Goal: Task Accomplishment & Management: Complete application form

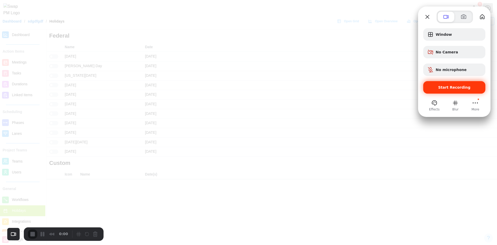
click at [475, 86] on span "Start Recording" at bounding box center [455, 87] width 54 height 4
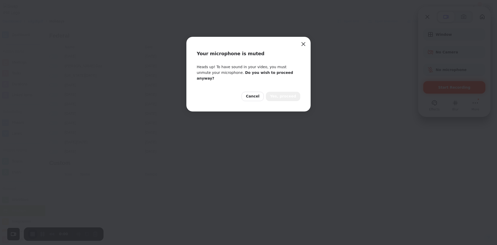
click at [286, 95] on button "Yes, proceed" at bounding box center [283, 96] width 34 height 9
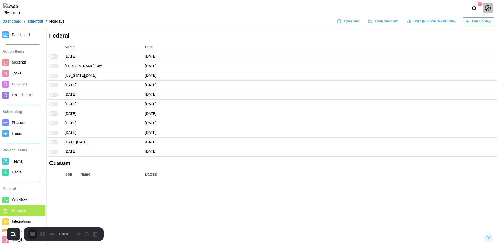
click at [55, 58] on div at bounding box center [55, 57] width 5 height 4
click at [55, 58] on div at bounding box center [53, 56] width 9 height 4
click at [33, 238] on div "0:15" at bounding box center [64, 234] width 81 height 12
click at [32, 235] on span "End Recording" at bounding box center [33, 234] width 6 height 6
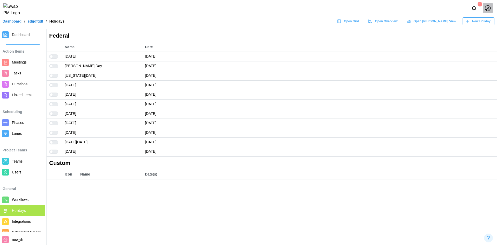
click at [480, 25] on span "New Holiday" at bounding box center [481, 21] width 18 height 7
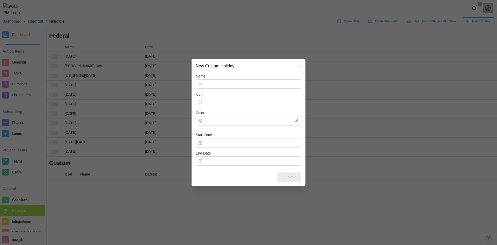
click at [212, 86] on input "Name *" at bounding box center [249, 83] width 106 height 9
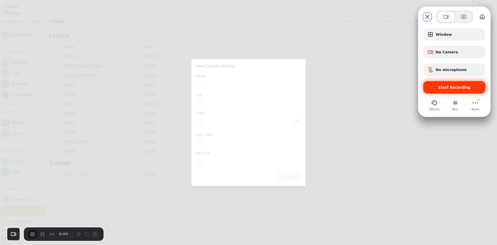
click at [439, 86] on span "Start Recording" at bounding box center [455, 87] width 54 height 4
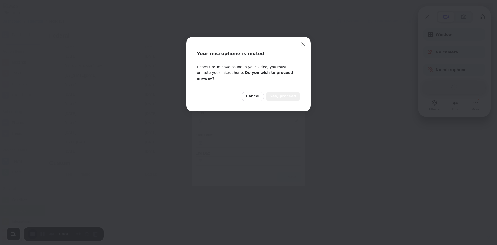
click at [298, 92] on button "Yes, proceed" at bounding box center [283, 96] width 34 height 9
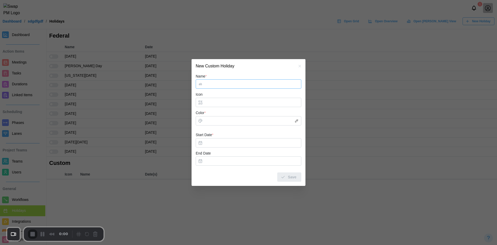
click at [223, 84] on input "Name *" at bounding box center [249, 83] width 106 height 9
type input "****"
click at [214, 139] on button "Start Date *" at bounding box center [249, 142] width 106 height 9
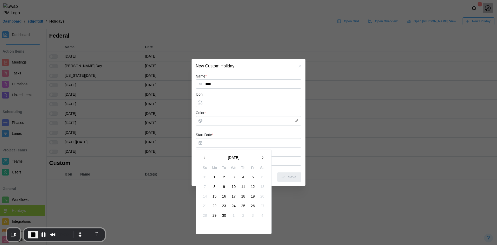
click at [223, 176] on button "2" at bounding box center [224, 176] width 9 height 9
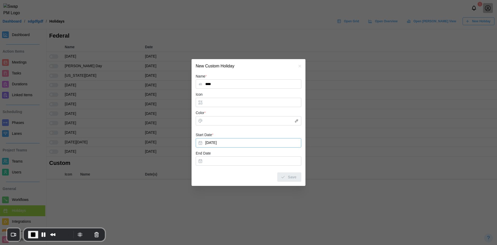
click at [221, 142] on button "Sep 2, 2025" at bounding box center [249, 142] width 106 height 9
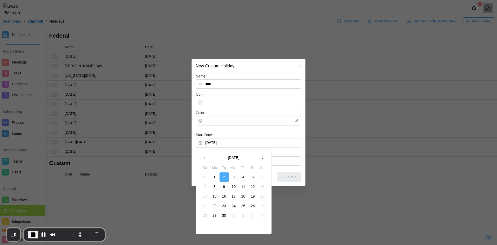
click at [224, 188] on button "9" at bounding box center [224, 186] width 9 height 9
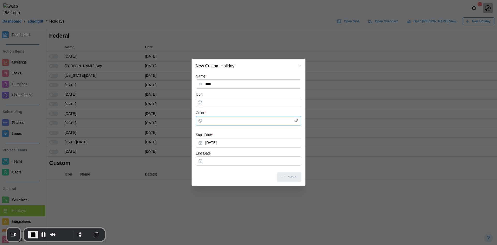
click at [215, 119] on input "Color *" at bounding box center [249, 120] width 106 height 9
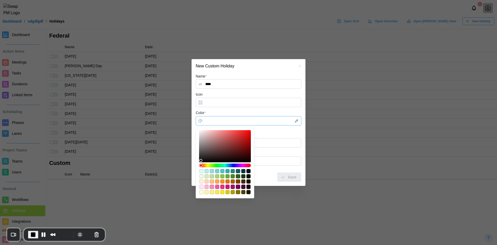
click at [225, 171] on div at bounding box center [225, 181] width 52 height 26
click at [223, 171] on div "#52c6c4" at bounding box center [222, 171] width 4 height 4
type input "*******"
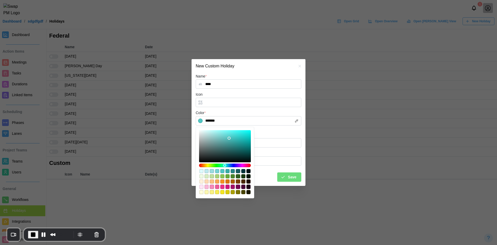
click at [280, 130] on form "Name * **** Icon Color * ******* Start Date * Sep 9, 2025 End Date Save" at bounding box center [249, 127] width 106 height 109
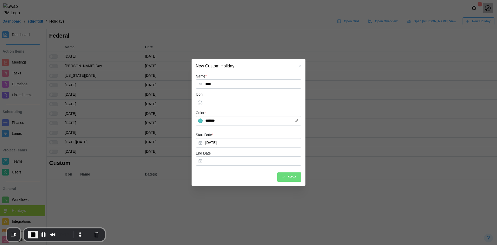
click at [288, 179] on div "Save" at bounding box center [289, 176] width 16 height 9
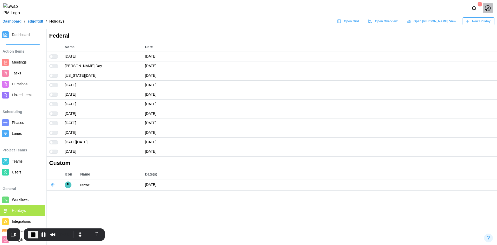
click at [24, 63] on span "Meetings" at bounding box center [19, 62] width 15 height 4
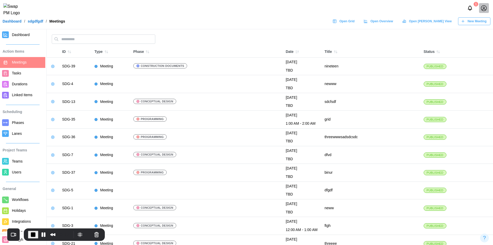
click at [482, 25] on span "New Meeting" at bounding box center [477, 21] width 19 height 7
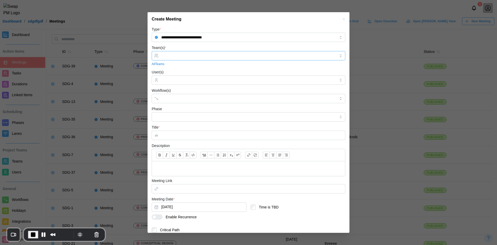
click at [190, 60] on div at bounding box center [249, 55] width 194 height 9
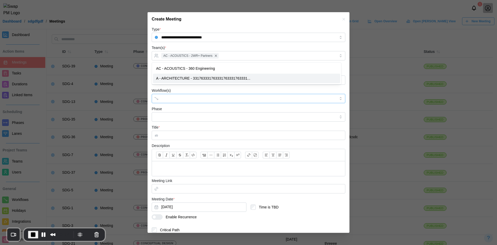
click at [180, 99] on input "Workflow(s)" at bounding box center [243, 98] width 165 height 4
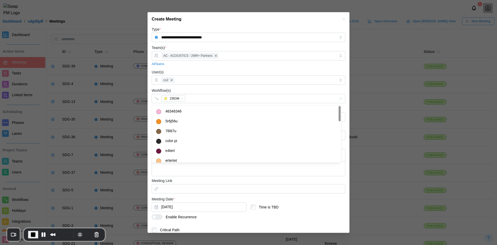
click at [206, 70] on div "User(s) co2" at bounding box center [249, 77] width 194 height 16
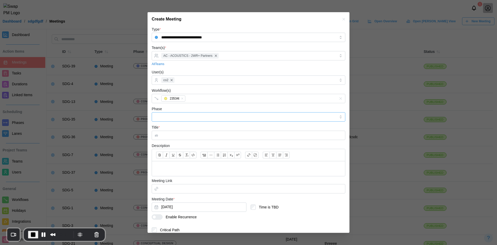
click at [213, 120] on input "Phase" at bounding box center [249, 116] width 194 height 9
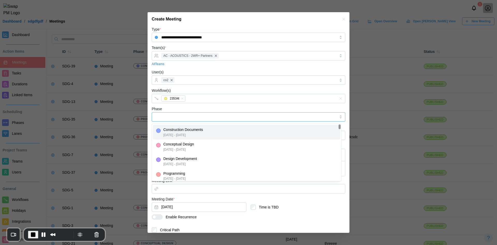
type input "**********"
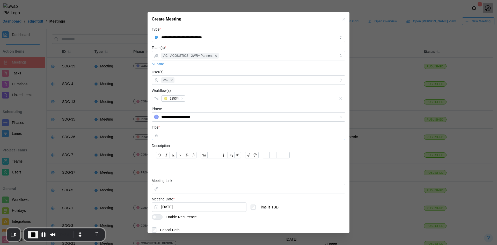
click at [202, 135] on input "Title *" at bounding box center [249, 135] width 194 height 9
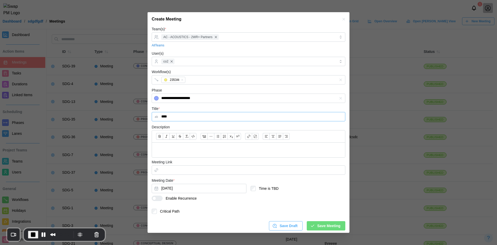
scroll to position [20, 0]
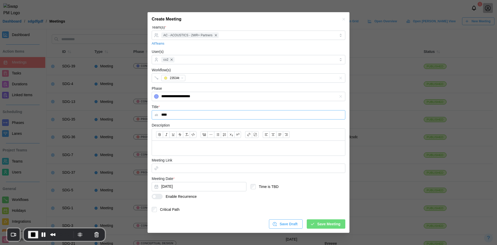
type input "****"
click at [174, 188] on button "[DATE]" at bounding box center [199, 186] width 95 height 9
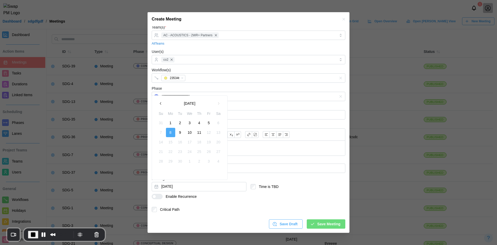
click at [180, 133] on button "9" at bounding box center [180, 132] width 9 height 9
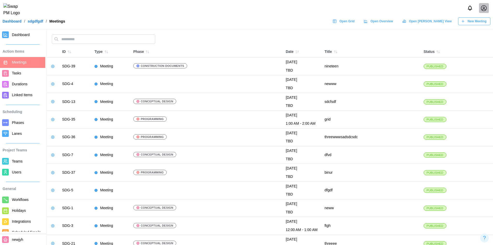
click at [464, 23] on icon "button" at bounding box center [463, 21] width 4 height 4
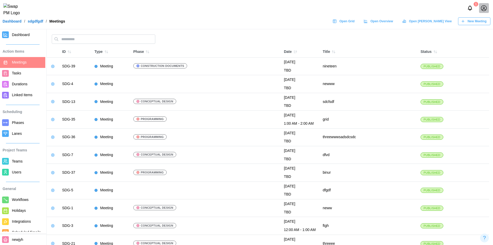
click at [201, 52] on input "**********" at bounding box center [247, 48] width 174 height 8
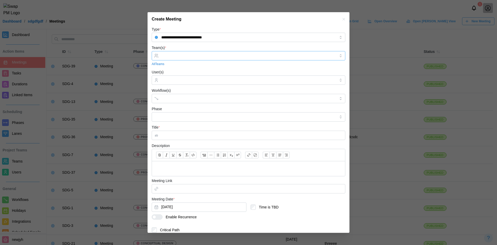
click at [184, 54] on input "Team(s) *" at bounding box center [248, 56] width 175 height 4
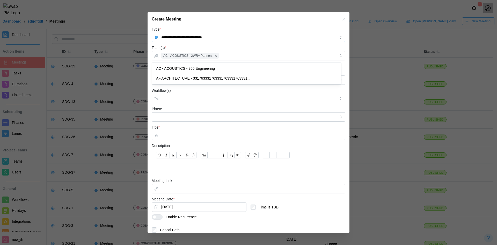
click at [181, 41] on input "**********" at bounding box center [249, 37] width 194 height 9
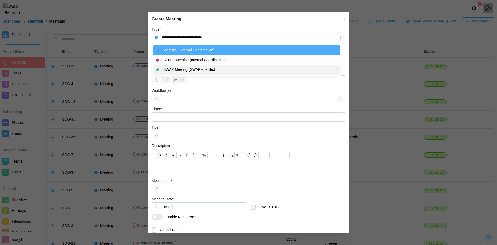
click at [209, 105] on form "**********" at bounding box center [249, 137] width 194 height 223
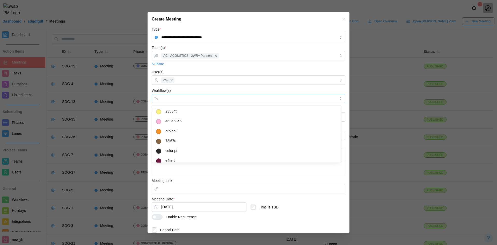
click at [167, 95] on div at bounding box center [243, 98] width 167 height 9
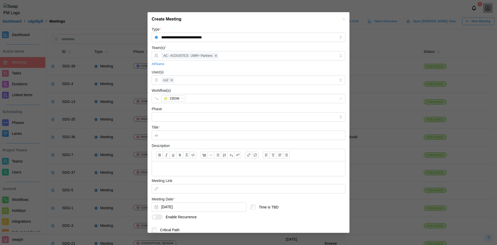
click at [183, 90] on div "Workflow(s) 23534t" at bounding box center [249, 95] width 194 height 16
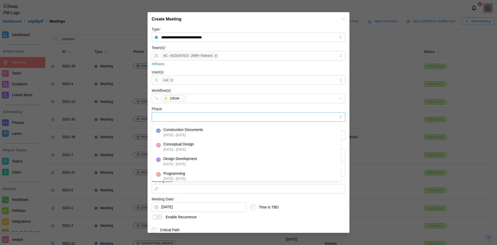
click at [185, 114] on input "Phase" at bounding box center [249, 116] width 194 height 9
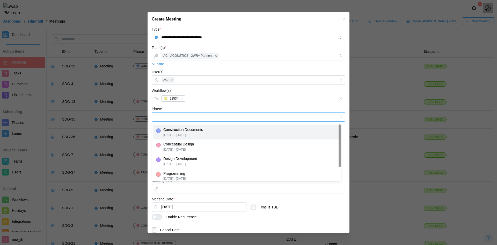
type input "**********"
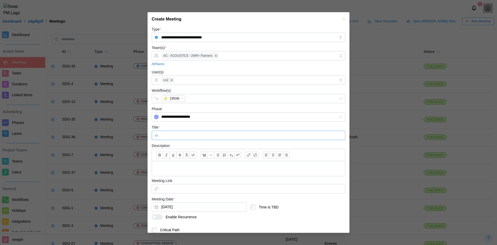
click at [180, 134] on input "Title *" at bounding box center [249, 135] width 194 height 9
type input "*****"
click at [176, 206] on button "[DATE]" at bounding box center [199, 206] width 95 height 9
click at [181, 153] on button "9" at bounding box center [180, 152] width 9 height 9
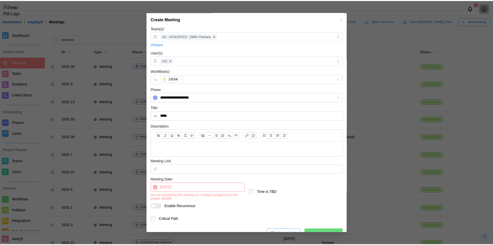
scroll to position [26, 0]
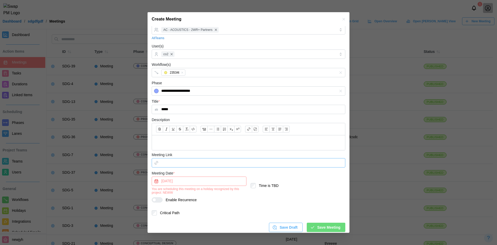
click at [177, 166] on input "Meeting Link" at bounding box center [249, 162] width 194 height 9
click at [325, 223] on span "Save Meeting" at bounding box center [328, 227] width 23 height 9
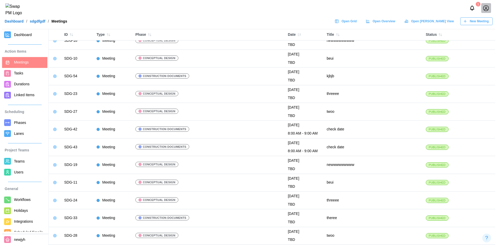
scroll to position [566, 0]
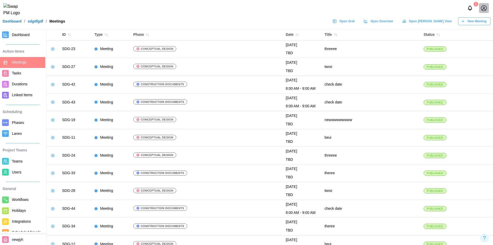
click at [465, 21] on button "New Meeting" at bounding box center [474, 21] width 32 height 8
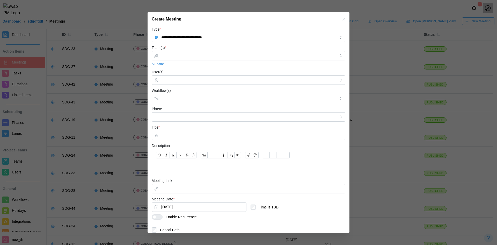
click at [182, 48] on div "Team(s) * All Teams" at bounding box center [249, 56] width 194 height 22
click at [181, 54] on input "Team(s) *" at bounding box center [248, 56] width 175 height 4
click at [198, 45] on div "Team(s) * AC - ACOUSTICS - 2WR+ Partners All Teams" at bounding box center [249, 56] width 194 height 22
click at [165, 96] on div at bounding box center [243, 98] width 167 height 9
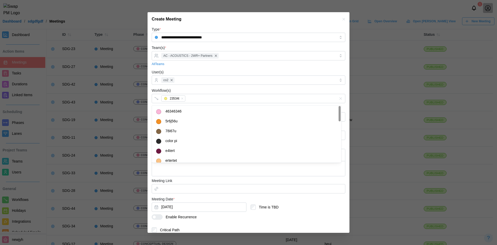
click at [212, 92] on div "Workflow(s) 23534t" at bounding box center [249, 95] width 194 height 16
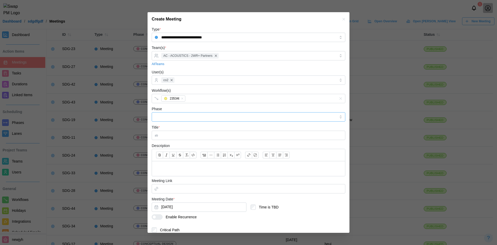
click at [192, 113] on input "Phase" at bounding box center [249, 116] width 194 height 9
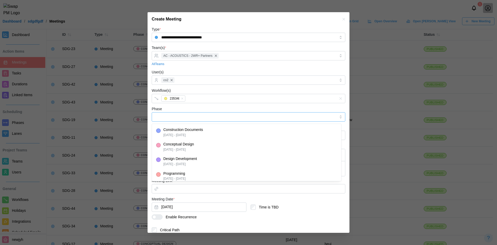
type input "**********"
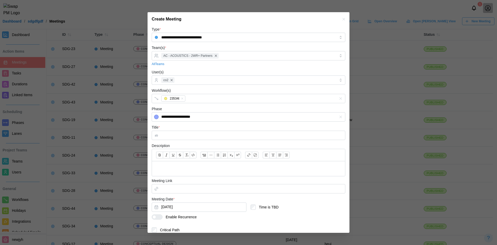
click at [198, 106] on div "**********" at bounding box center [249, 114] width 194 height 16
click at [179, 136] on input "Title *" at bounding box center [249, 135] width 194 height 9
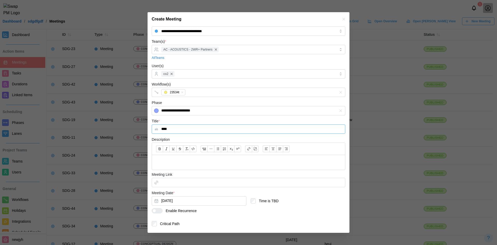
scroll to position [20, 0]
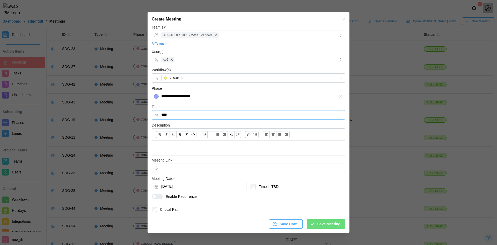
type input "****"
click at [180, 184] on button "[DATE]" at bounding box center [199, 186] width 95 height 9
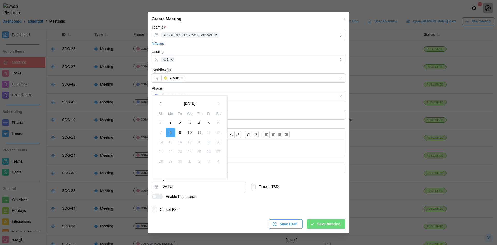
click at [191, 132] on button "10" at bounding box center [189, 132] width 9 height 9
click at [199, 205] on form "**********" at bounding box center [249, 117] width 194 height 223
click at [185, 191] on div "Meeting Date * Sep 10, 2025 Time is TBD" at bounding box center [249, 184] width 194 height 18
click at [185, 185] on button "Sep 10, 2025" at bounding box center [199, 186] width 95 height 9
click at [185, 129] on button "10" at bounding box center [189, 132] width 9 height 9
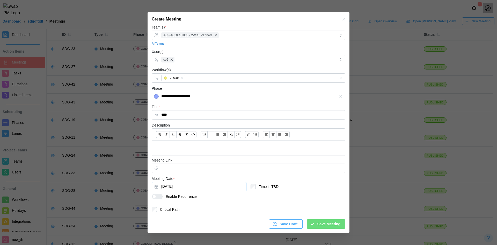
click at [174, 184] on button "Sep 10, 2025" at bounding box center [199, 186] width 95 height 9
click at [179, 131] on button "9" at bounding box center [180, 132] width 9 height 9
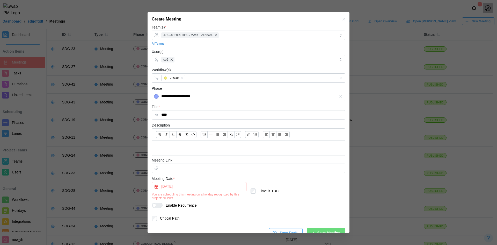
click at [182, 187] on button "Sep 9, 2025" at bounding box center [199, 186] width 95 height 9
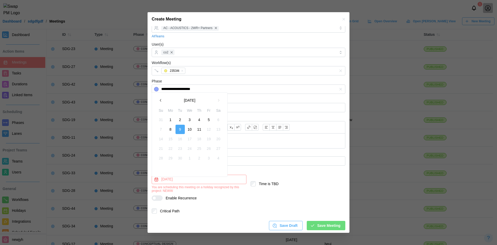
scroll to position [29, 0]
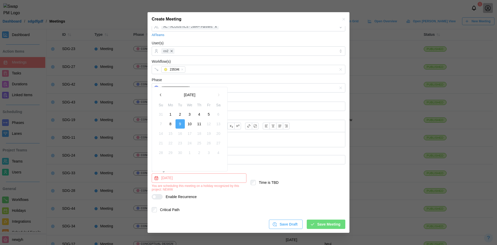
click at [277, 225] on div "Save Draft" at bounding box center [284, 224] width 25 height 9
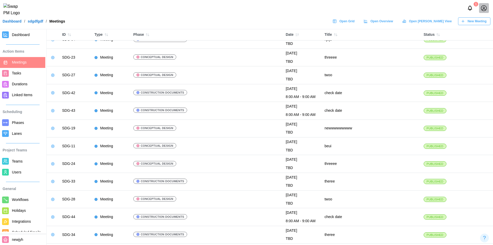
scroll to position [498, 0]
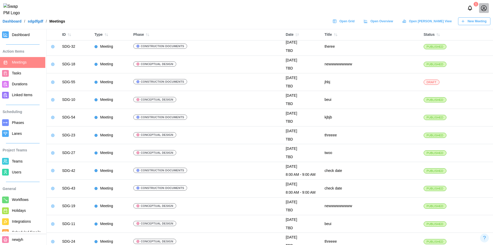
click at [24, 201] on span "Workflows" at bounding box center [20, 199] width 17 height 4
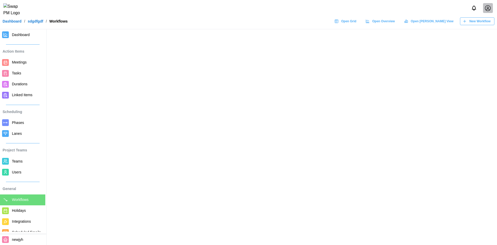
click at [21, 209] on span "Holidays" at bounding box center [19, 210] width 14 height 4
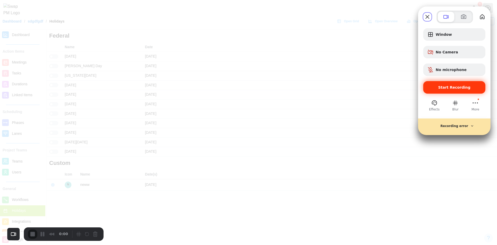
click at [426, 91] on div "Start Recording" at bounding box center [454, 87] width 62 height 12
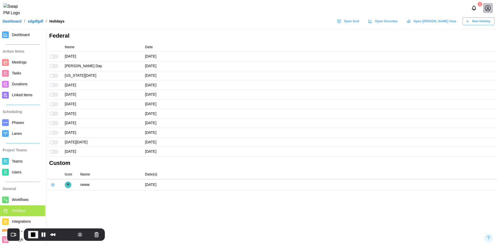
click at [24, 62] on span "Meetings" at bounding box center [19, 62] width 15 height 4
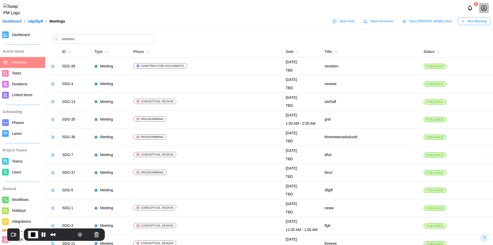
click at [467, 20] on div "Open Grid Open Overview Open Gantt View New Meeting" at bounding box center [410, 21] width 161 height 8
click at [474, 23] on span "New Meeting" at bounding box center [477, 21] width 19 height 7
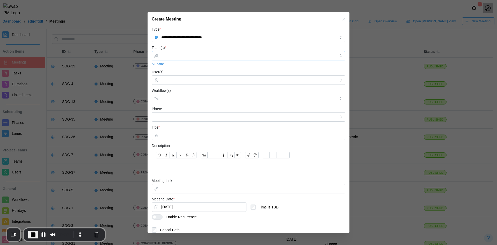
click at [184, 53] on div at bounding box center [248, 55] width 176 height 9
click at [181, 88] on div "Workflow(s)" at bounding box center [249, 95] width 194 height 16
click at [184, 79] on div "abc" at bounding box center [248, 80] width 176 height 9
click at [183, 96] on div at bounding box center [243, 98] width 167 height 9
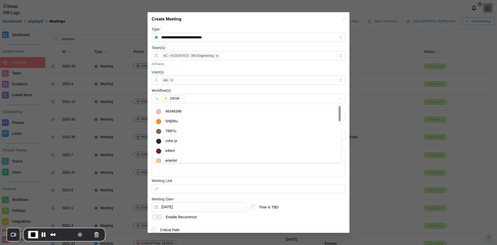
click at [196, 91] on div "Workflow(s) 23534t" at bounding box center [249, 95] width 194 height 16
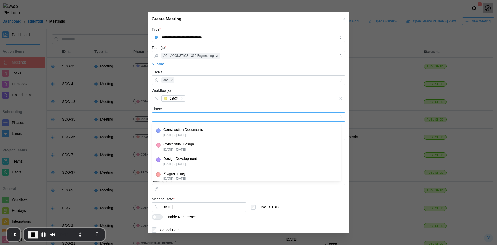
drag, startPoint x: 189, startPoint y: 117, endPoint x: 189, endPoint y: 126, distance: 9.9
click at [189, 117] on input "Phase" at bounding box center [249, 116] width 194 height 9
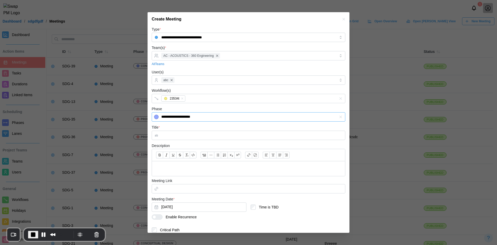
type input "**********"
click at [176, 133] on input "Title *" at bounding box center [249, 135] width 194 height 9
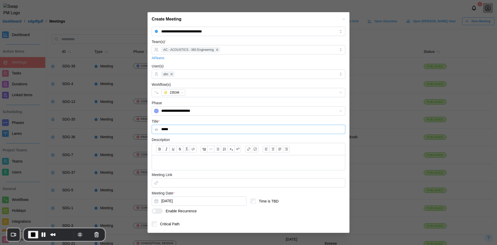
scroll to position [20, 0]
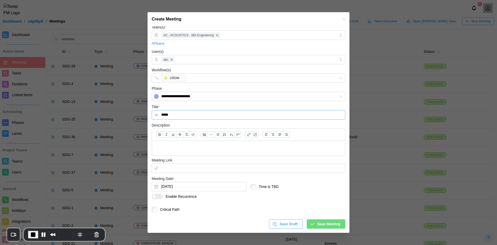
type input "*****"
click at [171, 189] on button "Sep 8, 2025" at bounding box center [199, 186] width 95 height 9
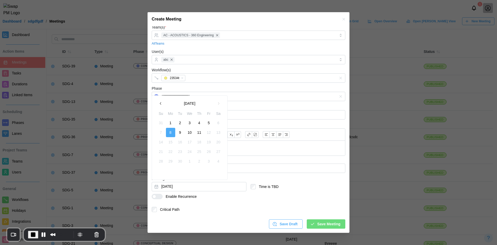
click at [169, 121] on button "1" at bounding box center [170, 122] width 9 height 9
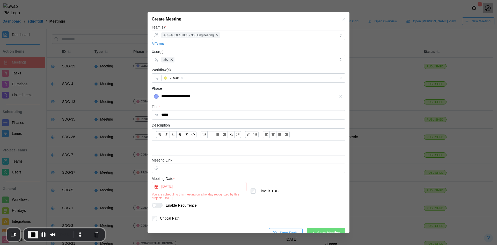
scroll to position [29, 0]
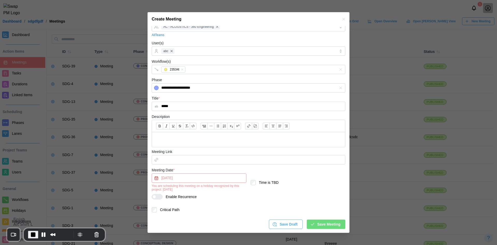
click at [35, 235] on span "End Recording" at bounding box center [33, 234] width 6 height 6
click at [343, 19] on div "Create Meeting" at bounding box center [249, 19] width 202 height 14
click at [342, 19] on icon "button" at bounding box center [344, 19] width 4 height 4
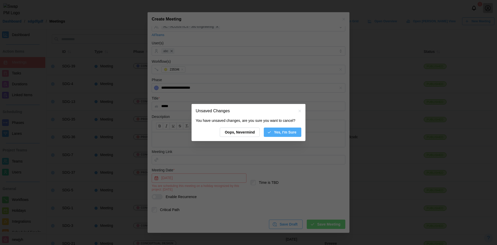
click at [14, 209] on div at bounding box center [248, 122] width 497 height 245
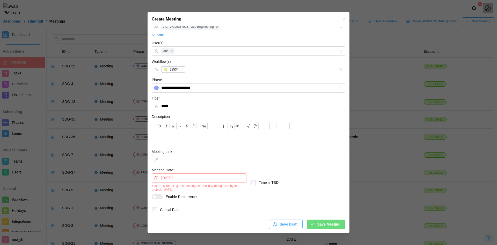
click at [342, 20] on icon "button" at bounding box center [344, 19] width 4 height 4
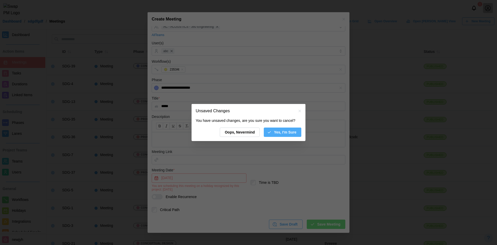
click at [281, 129] on span "Yes, I'm Sure" at bounding box center [285, 132] width 23 height 9
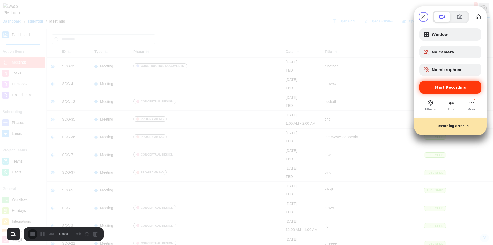
click at [440, 88] on span "Start Recording" at bounding box center [451, 87] width 32 height 4
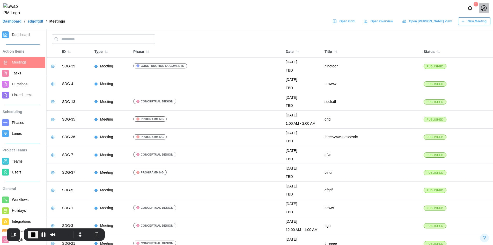
click at [27, 208] on span "Holidays" at bounding box center [27, 210] width 31 height 6
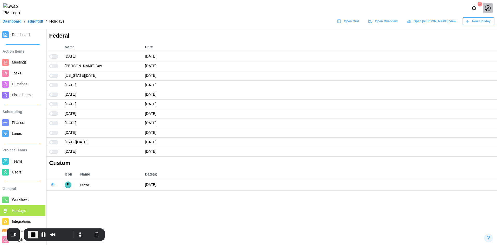
click at [51, 184] on icon "button" at bounding box center [53, 185] width 4 height 4
click at [240, 170] on th "Date(s)" at bounding box center [319, 174] width 355 height 9
click at [481, 23] on span "New Holiday" at bounding box center [481, 21] width 18 height 7
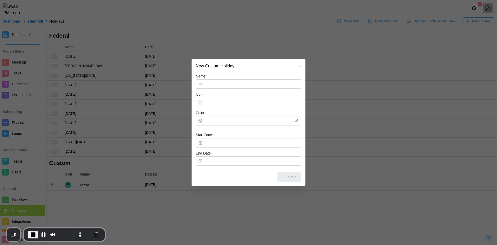
click at [246, 85] on input "Name *" at bounding box center [249, 83] width 106 height 9
type input "******"
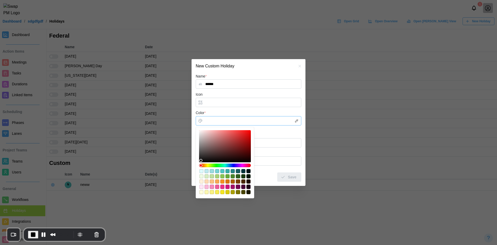
drag, startPoint x: 223, startPoint y: 105, endPoint x: 217, endPoint y: 121, distance: 17.6
click at [217, 121] on input "Color *" at bounding box center [249, 120] width 106 height 9
type input "*******"
click at [215, 132] on div at bounding box center [225, 146] width 48 height 28
click at [214, 131] on div at bounding box center [214, 131] width 3 height 3
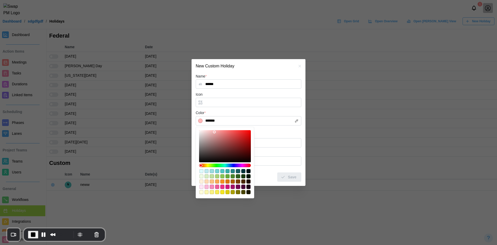
click at [278, 132] on div "Start Date *" at bounding box center [249, 140] width 106 height 16
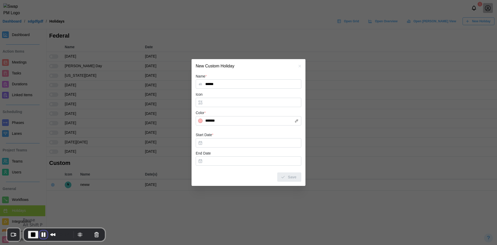
click at [46, 232] on button "Pause Recording" at bounding box center [43, 234] width 8 height 8
click at [111, 195] on div at bounding box center [248, 122] width 497 height 245
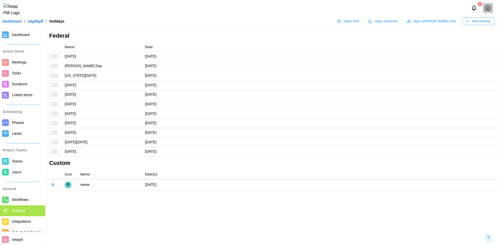
click at [76, 218] on main "Federal Name Date New Year's Day January 1st Martin Luther King Jr. Day January…" at bounding box center [248, 122] width 497 height 245
click at [472, 24] on div "New Holiday" at bounding box center [478, 21] width 25 height 7
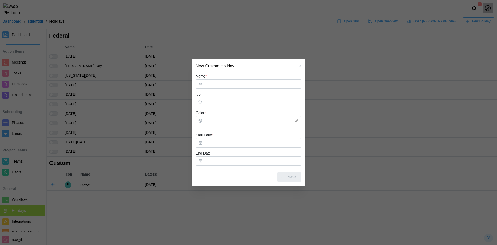
click at [231, 85] on input "Name *" at bounding box center [249, 83] width 106 height 9
type input "******"
type input "**"
click at [199, 126] on form "Name * ****** Icon ** Color * Start Date * End Date Save" at bounding box center [249, 127] width 106 height 109
click at [213, 161] on button "End Date" at bounding box center [249, 160] width 106 height 9
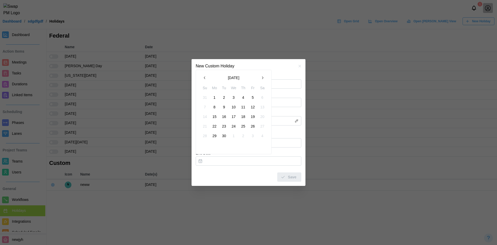
click at [244, 119] on button "18" at bounding box center [243, 116] width 9 height 9
click at [214, 146] on button "Start Date *" at bounding box center [249, 142] width 106 height 9
click at [250, 133] on div "Start Date *" at bounding box center [249, 140] width 106 height 16
click at [226, 159] on button "Sep 18, 2025" at bounding box center [249, 160] width 106 height 9
click at [295, 160] on icon "button" at bounding box center [297, 161] width 4 height 4
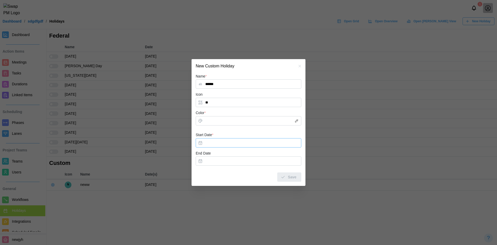
click at [225, 143] on button "Start Date *" at bounding box center [249, 142] width 106 height 9
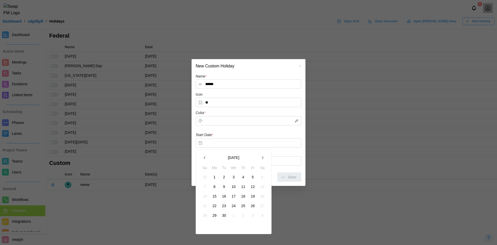
click at [237, 185] on button "10" at bounding box center [233, 186] width 9 height 9
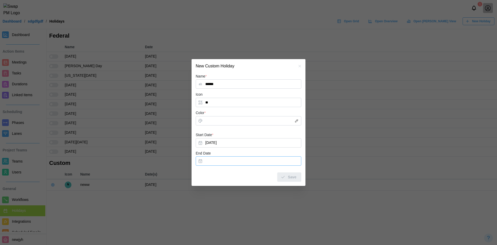
click at [242, 159] on button "End Date" at bounding box center [249, 160] width 106 height 9
click at [229, 124] on button "24" at bounding box center [233, 125] width 9 height 9
click at [212, 118] on input "Color *" at bounding box center [249, 120] width 106 height 9
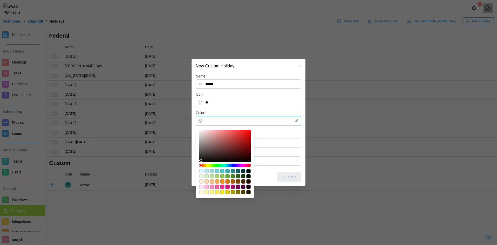
click at [214, 135] on div at bounding box center [225, 146] width 48 height 28
type input "*******"
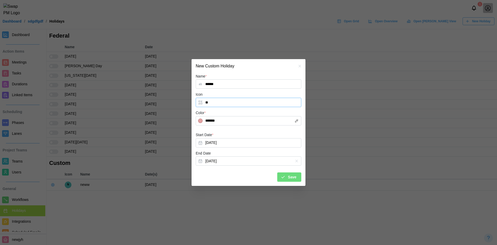
click at [233, 107] on input "**" at bounding box center [249, 102] width 106 height 9
click at [292, 175] on span "Save" at bounding box center [292, 176] width 9 height 9
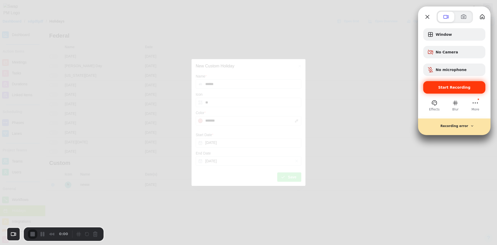
click at [449, 89] on span "Start Recording" at bounding box center [454, 87] width 32 height 4
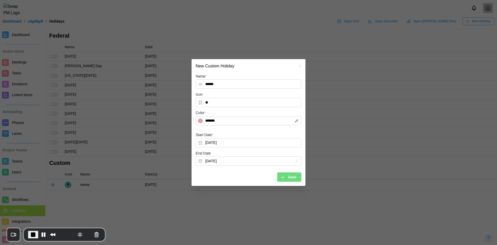
click at [290, 183] on div "Name * ****** Icon ** Color * ******* Start Date * Sep 10, 2025 End Date Sep 24…" at bounding box center [249, 129] width 114 height 113
click at [292, 179] on span "Save" at bounding box center [292, 176] width 9 height 9
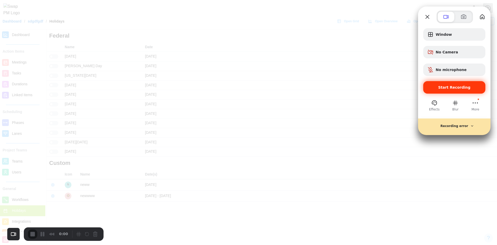
click at [439, 88] on span "Start Recording" at bounding box center [455, 87] width 54 height 4
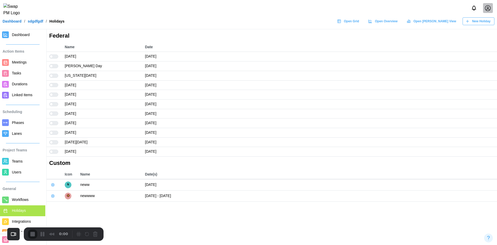
click at [482, 25] on span "New Holiday" at bounding box center [481, 21] width 18 height 7
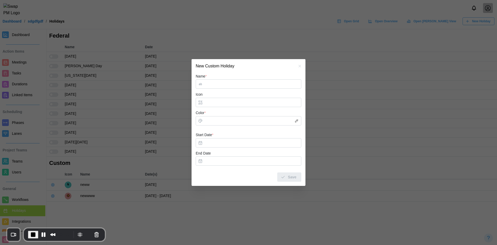
click at [298, 120] on icon "button" at bounding box center [296, 120] width 3 height 3
type input "*******"
click at [221, 83] on input "Name *" at bounding box center [249, 83] width 106 height 9
type input "*****"
click at [215, 142] on button "Start Date *" at bounding box center [249, 142] width 106 height 9
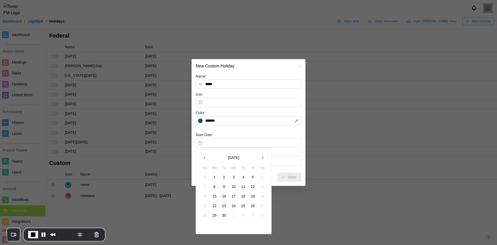
click at [221, 196] on button "16" at bounding box center [224, 195] width 9 height 9
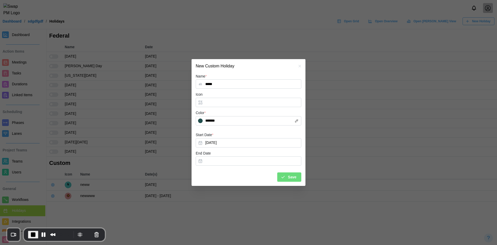
click at [284, 174] on div "Save" at bounding box center [289, 176] width 16 height 9
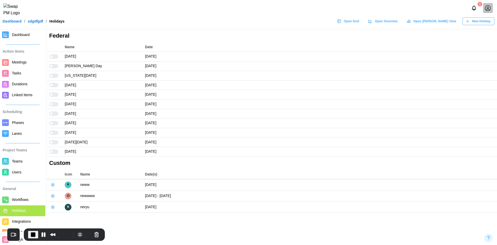
click at [53, 205] on icon "button" at bounding box center [53, 207] width 4 height 4
click at [60, 215] on div "Edit Custom Holiday" at bounding box center [78, 217] width 37 height 4
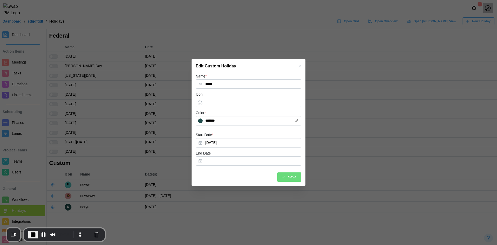
click at [234, 100] on input "Icon" at bounding box center [249, 102] width 106 height 9
click at [298, 68] on button "button" at bounding box center [300, 66] width 6 height 6
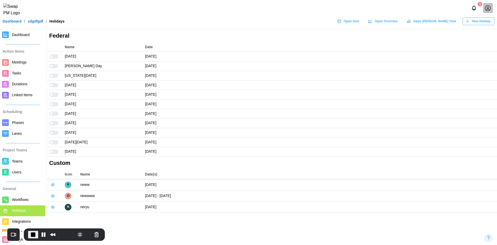
drag, startPoint x: 50, startPoint y: 182, endPoint x: 159, endPoint y: 158, distance: 111.1
click at [214, 162] on div "Custom" at bounding box center [272, 162] width 451 height 13
click at [53, 182] on button "button" at bounding box center [52, 184] width 7 height 7
click at [61, 196] on div "Edit Custom Holiday" at bounding box center [78, 195] width 37 height 4
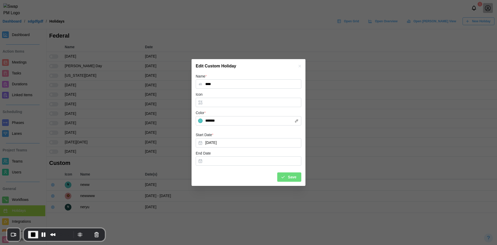
click at [300, 66] on icon "button" at bounding box center [300, 66] width 2 height 2
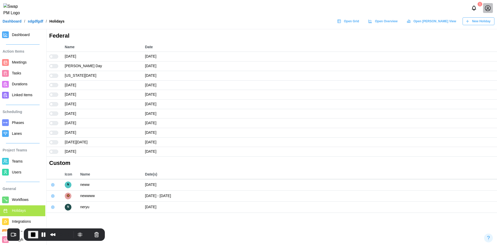
click at [52, 196] on icon "button" at bounding box center [52, 195] width 3 height 3
click at [61, 207] on div "Edit Custom Holiday" at bounding box center [78, 206] width 37 height 4
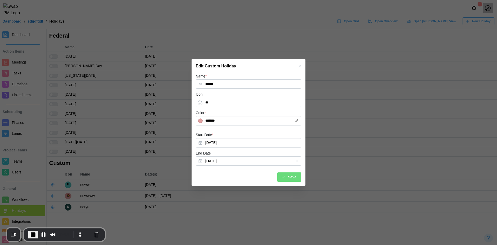
click at [215, 104] on input "**" at bounding box center [249, 102] width 106 height 9
click at [35, 235] on span "End Recording" at bounding box center [33, 234] width 6 height 6
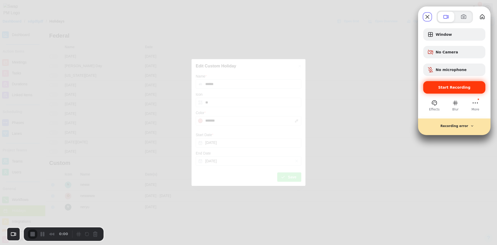
click at [453, 88] on span "Start Recording" at bounding box center [454, 87] width 32 height 4
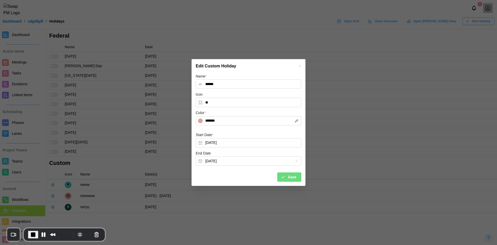
click at [299, 66] on icon "button" at bounding box center [300, 66] width 4 height 4
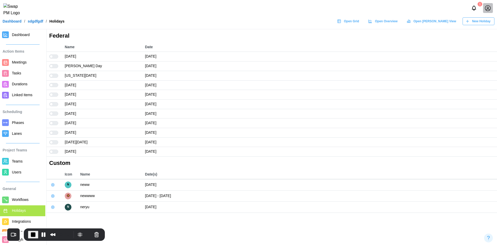
click at [54, 198] on icon "button" at bounding box center [53, 196] width 4 height 4
click at [65, 219] on button "Delete Custom Holiday" at bounding box center [74, 215] width 49 height 9
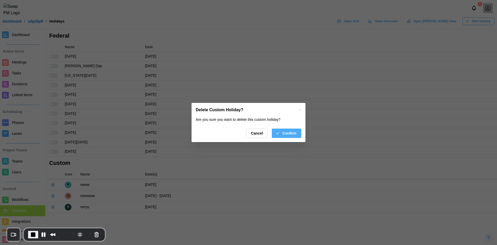
click at [300, 131] on button "Confirm" at bounding box center [287, 132] width 30 height 9
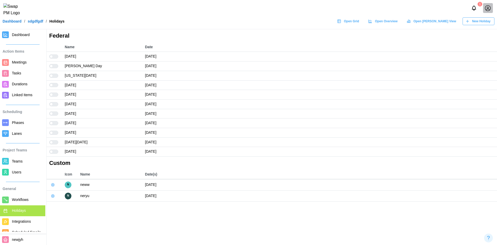
click at [55, 197] on icon "button" at bounding box center [53, 196] width 4 height 4
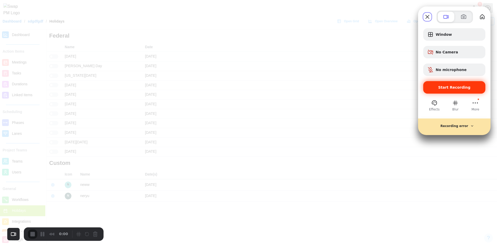
click at [457, 85] on span "Start Recording" at bounding box center [454, 87] width 32 height 4
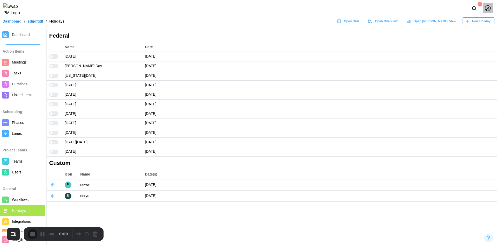
click at [52, 197] on icon "button" at bounding box center [53, 196] width 4 height 4
click at [60, 204] on button "Edit Custom Holiday" at bounding box center [74, 205] width 49 height 9
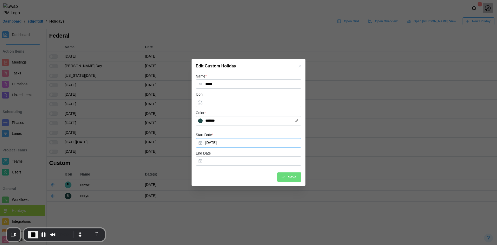
click at [230, 142] on button "Sep 16, 2025" at bounding box center [249, 142] width 106 height 9
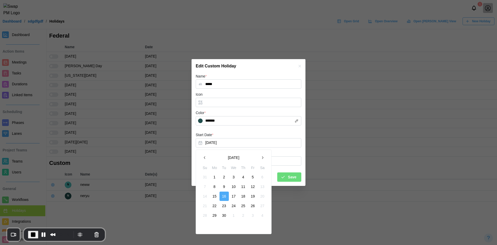
click at [260, 155] on button "button" at bounding box center [262, 157] width 9 height 9
click at [206, 158] on icon "button" at bounding box center [205, 157] width 4 height 4
click at [217, 196] on button "13" at bounding box center [214, 195] width 9 height 9
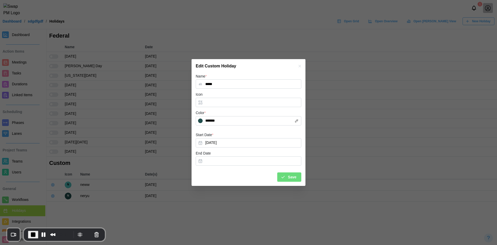
click at [289, 175] on span "Save" at bounding box center [292, 176] width 9 height 9
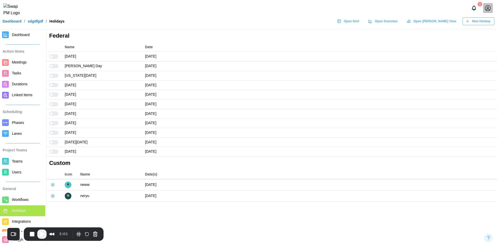
click at [11, 71] on link "Tasks" at bounding box center [22, 73] width 45 height 11
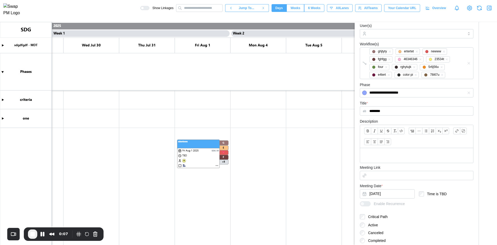
scroll to position [121, 0]
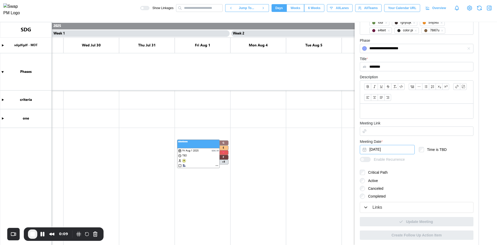
click at [377, 147] on button "Aug 1, 2025" at bounding box center [387, 149] width 55 height 9
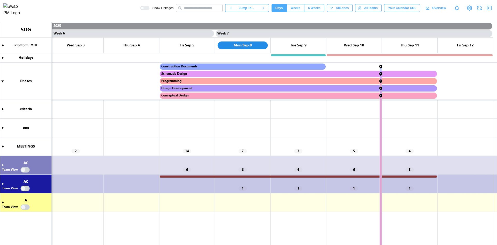
scroll to position [0, 1507]
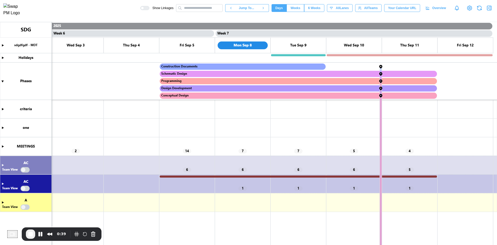
click at [3, 146] on canvas at bounding box center [248, 133] width 497 height 223
click at [2, 146] on canvas at bounding box center [248, 133] width 497 height 223
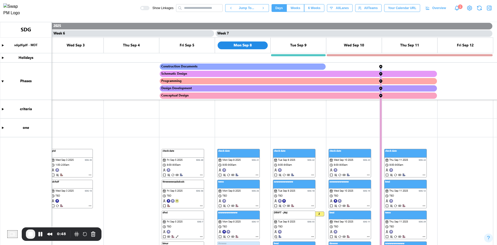
click at [200, 176] on canvas at bounding box center [248, 133] width 497 height 223
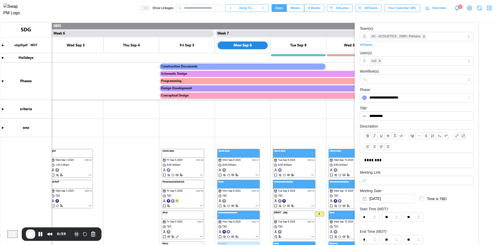
scroll to position [78, 0]
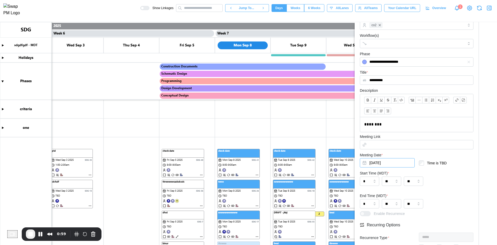
click at [399, 160] on button "Sep 5, 2025" at bounding box center [387, 162] width 55 height 9
click at [397, 110] on button "10" at bounding box center [397, 108] width 9 height 9
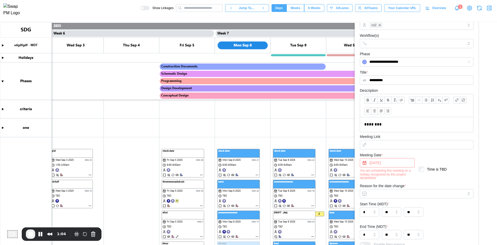
click at [382, 164] on button "Sep 10, 2025" at bounding box center [387, 162] width 55 height 9
click at [441, 157] on div "Meeting Date * Sep 10, 2025 You are scheduling this meeting on a holiday recogn…" at bounding box center [417, 167] width 114 height 31
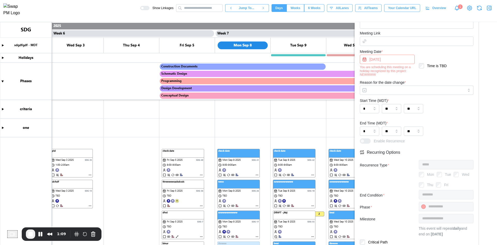
scroll to position [181, 0]
click at [386, 88] on input "Reason for the date change *" at bounding box center [417, 89] width 114 height 9
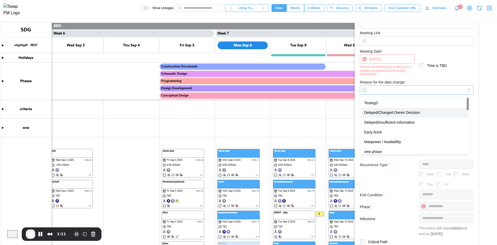
type input "**********"
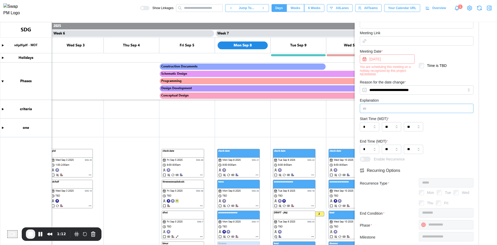
click at [419, 109] on input "Explanation" at bounding box center [417, 108] width 114 height 9
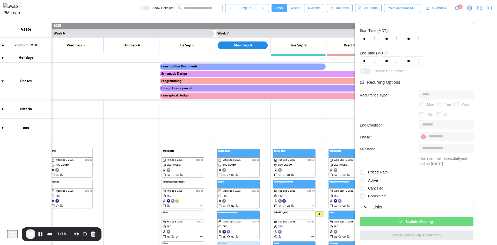
type input "*******"
click at [445, 224] on div "Update Meeting" at bounding box center [415, 221] width 105 height 9
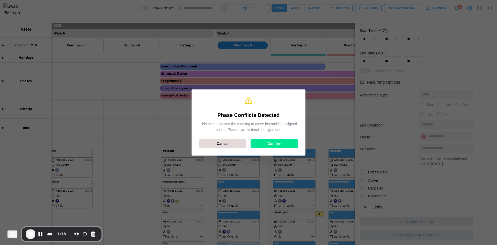
click at [274, 144] on span "Confirm" at bounding box center [274, 143] width 14 height 9
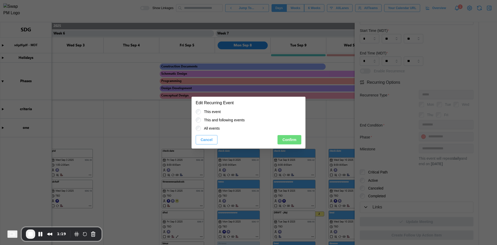
click at [282, 136] on button "Confirm" at bounding box center [290, 139] width 24 height 9
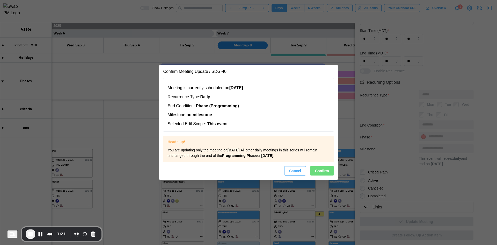
click at [319, 171] on span "Confirm" at bounding box center [322, 170] width 14 height 9
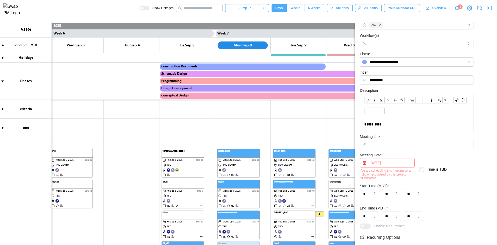
scroll to position [0, 0]
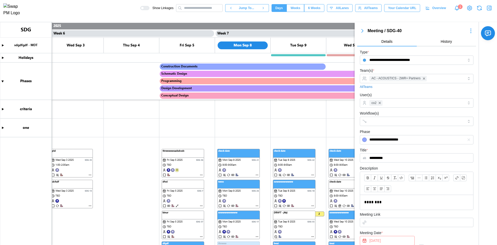
click at [468, 31] on icon "button" at bounding box center [471, 31] width 6 height 6
click at [459, 48] on div "Jump To Date" at bounding box center [457, 49] width 23 height 4
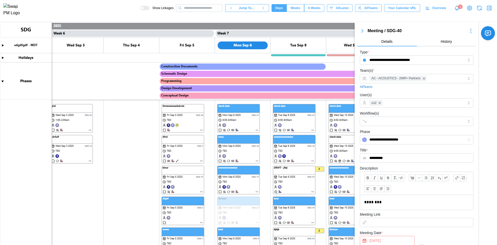
scroll to position [45, 0]
click at [202, 130] on canvas at bounding box center [248, 133] width 497 height 223
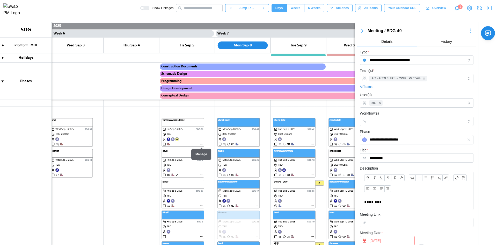
scroll to position [31, 0]
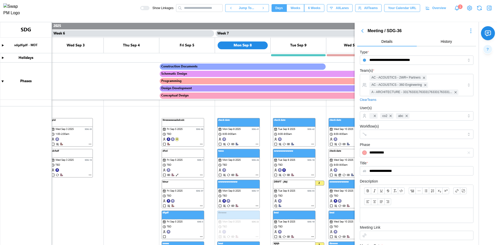
click at [140, 189] on canvas at bounding box center [248, 133] width 497 height 223
click at [126, 201] on canvas at bounding box center [248, 133] width 497 height 223
drag, startPoint x: 126, startPoint y: 201, endPoint x: 69, endPoint y: 202, distance: 57.2
click at [69, 203] on canvas at bounding box center [248, 133] width 497 height 223
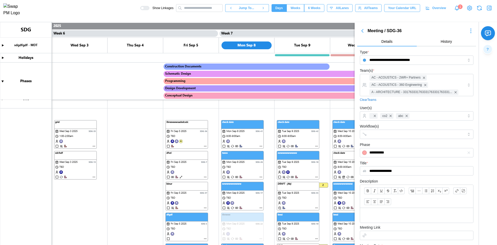
drag, startPoint x: 256, startPoint y: 110, endPoint x: 170, endPoint y: 106, distance: 85.6
click at [171, 105] on canvas at bounding box center [248, 133] width 497 height 223
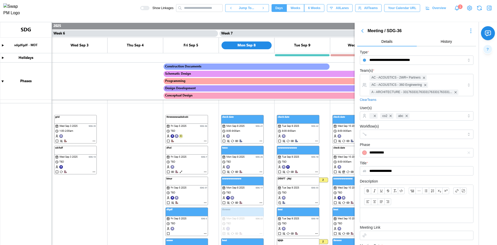
scroll to position [40, 0]
drag, startPoint x: 157, startPoint y: 133, endPoint x: 99, endPoint y: 126, distance: 58.4
click at [99, 126] on canvas at bounding box center [248, 133] width 497 height 223
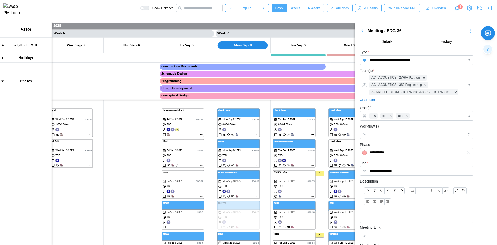
scroll to position [0, 1486]
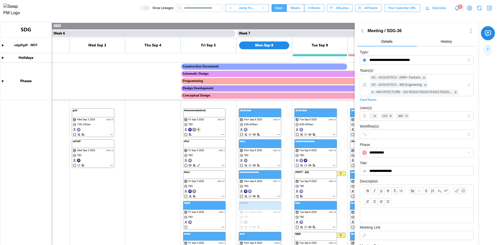
click at [363, 32] on icon "button" at bounding box center [363, 30] width 2 height 3
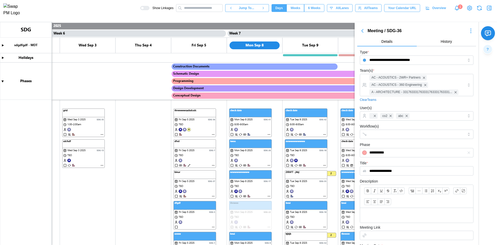
scroll to position [0, 1507]
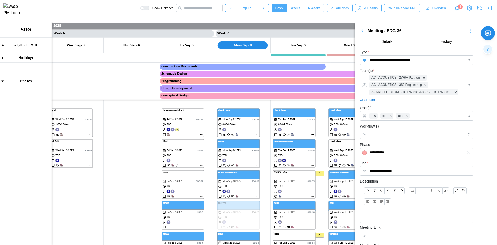
click at [364, 31] on icon "button" at bounding box center [362, 31] width 6 height 6
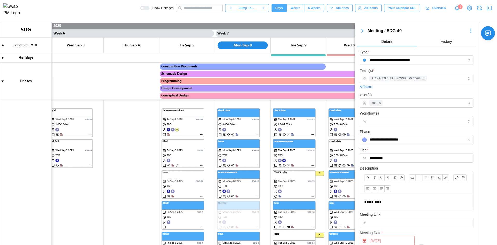
click at [363, 32] on icon "button" at bounding box center [363, 30] width 2 height 3
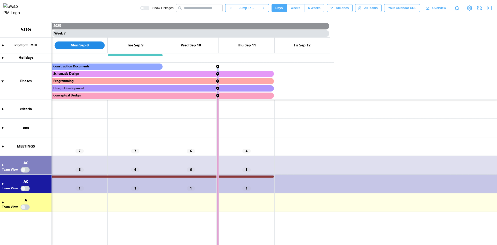
scroll to position [0, 1507]
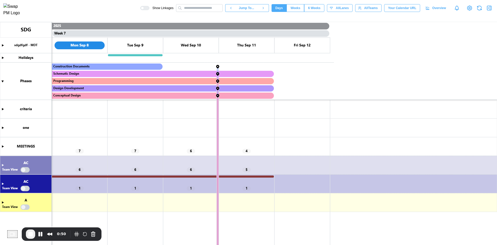
click at [32, 233] on span "End Recording" at bounding box center [30, 234] width 6 height 6
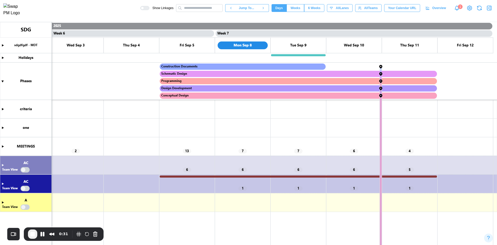
click at [490, 10] on icon "button" at bounding box center [489, 8] width 6 height 6
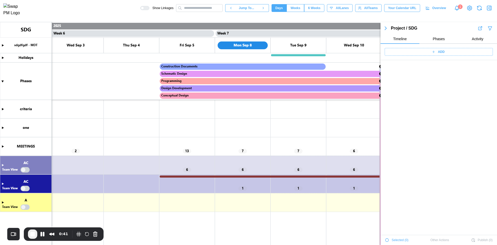
scroll to position [563, 0]
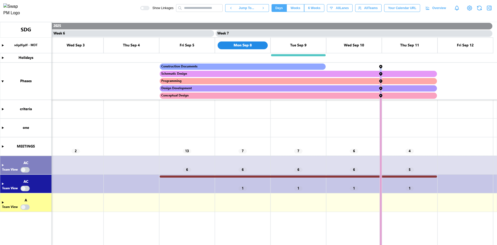
scroll to position [0, 1507]
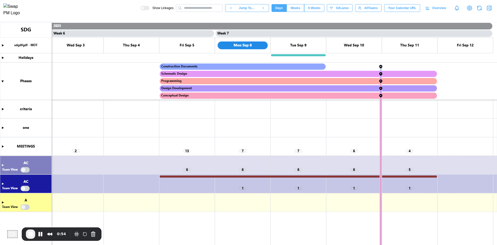
click at [490, 9] on icon "button" at bounding box center [490, 8] width 0 height 4
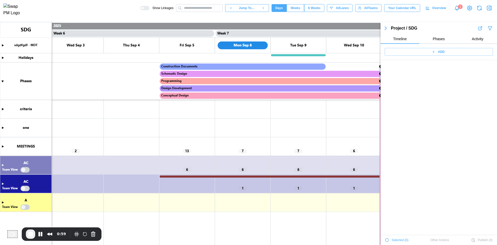
scroll to position [563, 0]
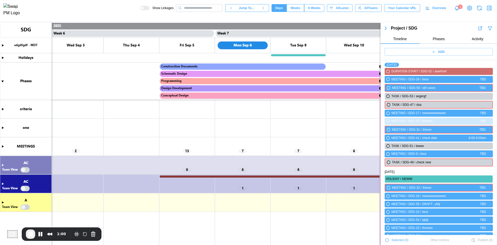
click at [438, 49] on span "ADD" at bounding box center [441, 51] width 7 height 7
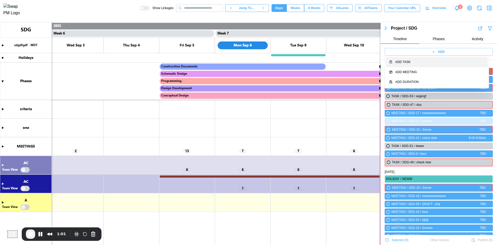
click at [427, 65] on button "Add Task" at bounding box center [437, 62] width 102 height 10
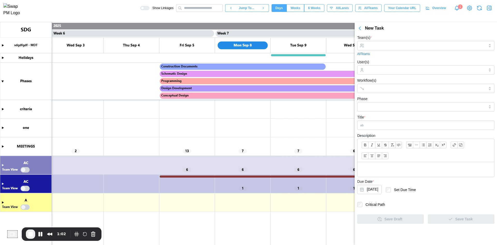
scroll to position [0, 0]
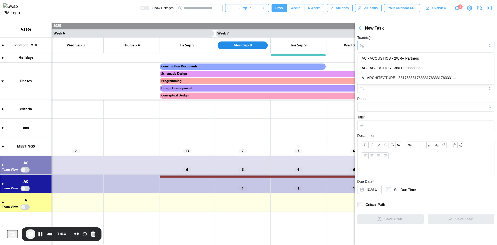
click at [393, 44] on input "Team(s) *" at bounding box center [426, 46] width 118 height 4
click at [401, 31] on div "New Task" at bounding box center [431, 28] width 132 height 6
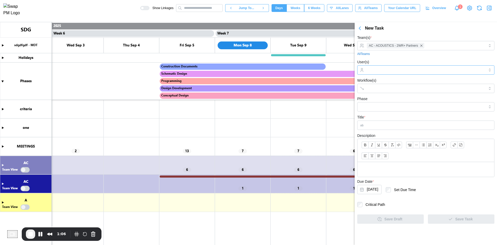
click at [381, 67] on div at bounding box center [425, 70] width 119 height 9
click at [396, 60] on div "User(s) co2" at bounding box center [425, 67] width 137 height 16
click at [391, 89] on input "Workflow(s)" at bounding box center [421, 88] width 109 height 4
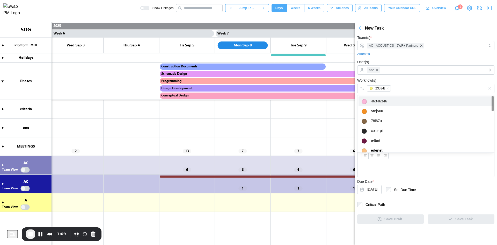
click at [400, 80] on div "Workflow(s) 23534t" at bounding box center [425, 85] width 137 height 16
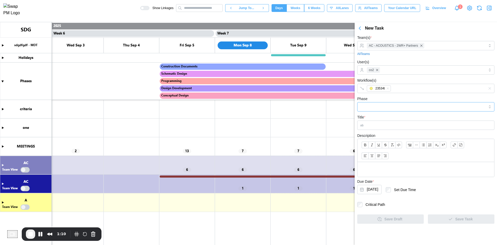
click at [402, 110] on input "Phase" at bounding box center [425, 106] width 137 height 9
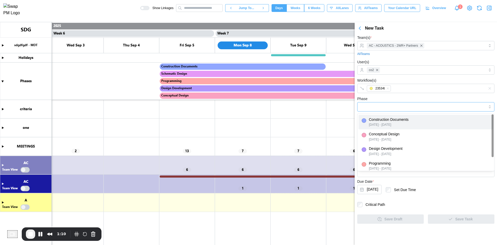
type input "**********"
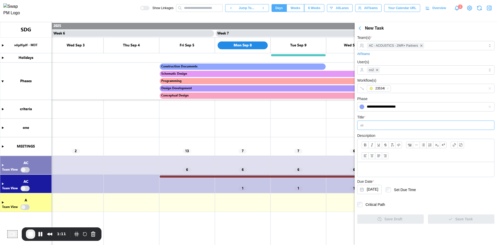
click at [394, 125] on input "Title *" at bounding box center [425, 124] width 137 height 9
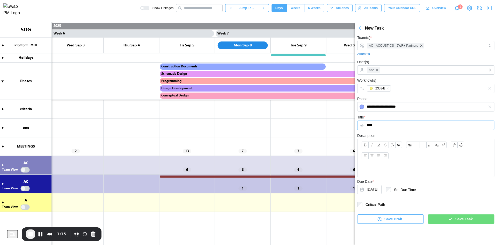
type input "****"
click at [383, 168] on p at bounding box center [426, 169] width 128 height 6
click at [380, 190] on button "[DATE]" at bounding box center [369, 189] width 24 height 9
click at [367, 108] on icon "button" at bounding box center [366, 106] width 4 height 4
click at [425, 107] on icon "button" at bounding box center [424, 106] width 4 height 4
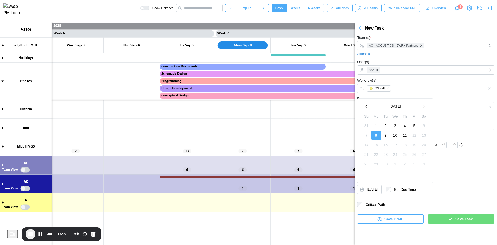
click at [405, 136] on button "11" at bounding box center [404, 135] width 9 height 9
click at [459, 216] on span "Save Task" at bounding box center [464, 218] width 17 height 9
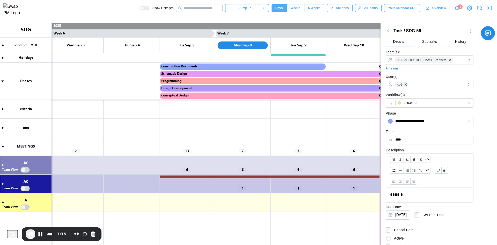
click at [468, 28] on icon "button" at bounding box center [471, 31] width 6 height 6
click at [456, 64] on button "Shift Task" at bounding box center [456, 67] width 35 height 9
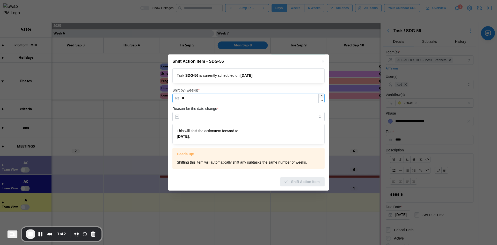
click at [322, 99] on div at bounding box center [322, 98] width 6 height 9
click at [322, 99] on icon "button" at bounding box center [322, 100] width 4 height 4
click at [321, 96] on icon "button" at bounding box center [322, 95] width 2 height 1
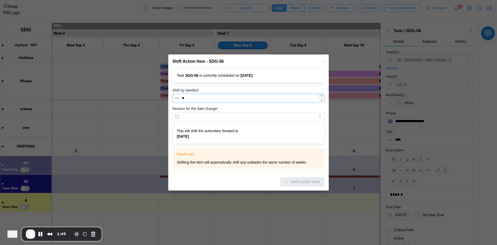
click at [321, 96] on icon "button" at bounding box center [322, 95] width 2 height 1
type input "*"
click at [321, 96] on icon "button" at bounding box center [322, 95] width 2 height 1
click at [255, 119] on input "Reason for the date change *" at bounding box center [248, 116] width 152 height 9
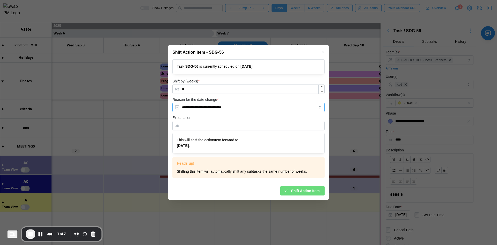
type input "**********"
click at [265, 128] on input "Explanation" at bounding box center [248, 125] width 152 height 9
type input "******"
click at [299, 189] on span "Shift Action Item" at bounding box center [305, 190] width 29 height 9
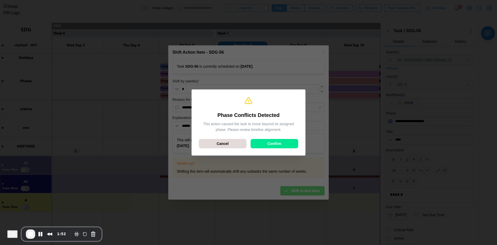
click at [289, 142] on div "Confirm" at bounding box center [275, 143] width 38 height 9
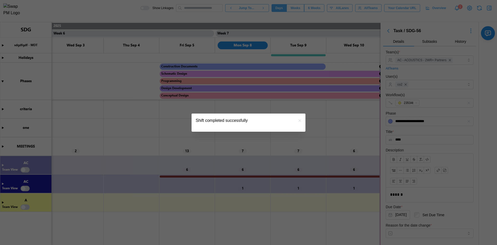
click at [301, 120] on icon "button" at bounding box center [300, 120] width 2 height 2
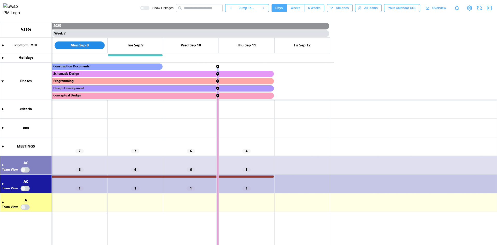
scroll to position [0, 1507]
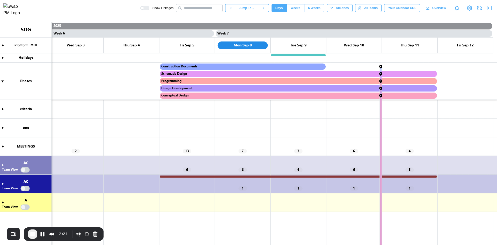
click at [491, 10] on icon "button" at bounding box center [489, 8] width 6 height 6
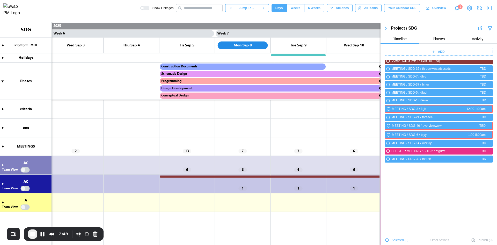
scroll to position [267, 0]
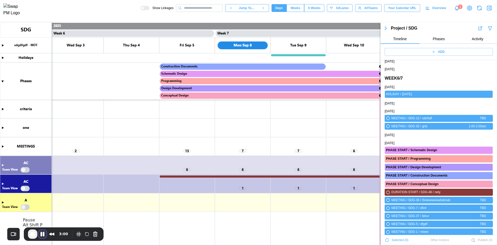
click at [42, 236] on button "Pause Recording" at bounding box center [42, 234] width 8 height 8
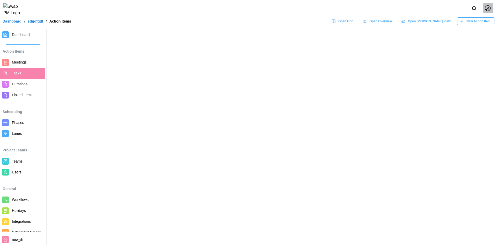
click at [19, 208] on span "Holidays" at bounding box center [19, 210] width 14 height 4
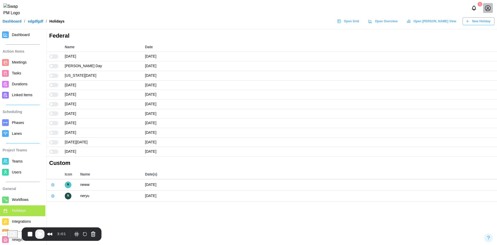
click at [51, 195] on icon "button" at bounding box center [53, 196] width 4 height 4
click at [60, 204] on div "Edit Custom Holiday" at bounding box center [78, 206] width 37 height 4
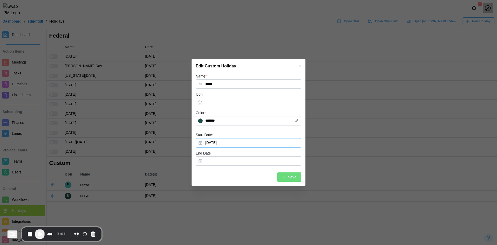
click at [225, 146] on button "Oct 13, 2025" at bounding box center [249, 142] width 106 height 9
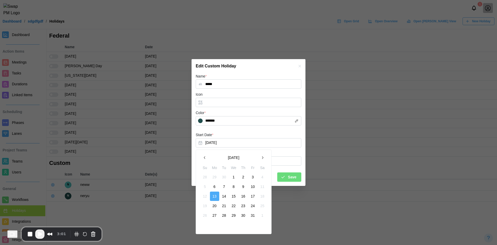
click at [203, 159] on icon "button" at bounding box center [205, 157] width 4 height 4
click at [214, 176] on button "1" at bounding box center [214, 176] width 9 height 9
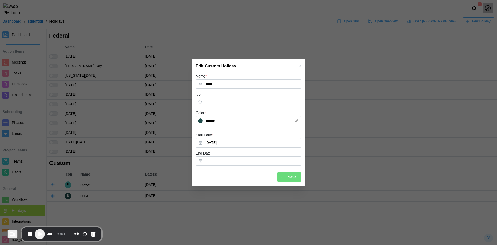
click at [298, 179] on button "Save" at bounding box center [289, 176] width 24 height 9
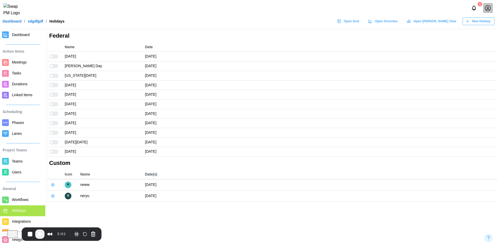
click at [41, 234] on span "Play Recording" at bounding box center [40, 234] width 6 height 6
click at [45, 233] on button "Pause Recording" at bounding box center [42, 234] width 8 height 8
click at [45, 234] on span "Play Recording" at bounding box center [42, 234] width 6 height 6
click at [52, 195] on icon "button" at bounding box center [53, 196] width 4 height 4
click at [52, 183] on icon "button" at bounding box center [53, 185] width 4 height 4
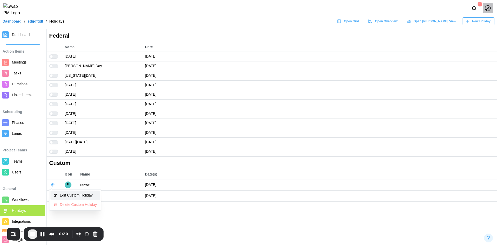
click at [81, 196] on div "Edit Custom Holiday" at bounding box center [78, 195] width 37 height 4
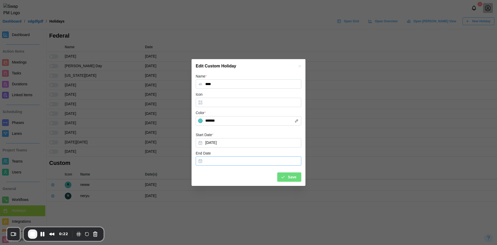
click at [241, 160] on button "End Date" at bounding box center [249, 160] width 106 height 9
click at [236, 108] on button "10" at bounding box center [233, 106] width 9 height 9
click at [283, 174] on div "Save" at bounding box center [289, 176] width 16 height 9
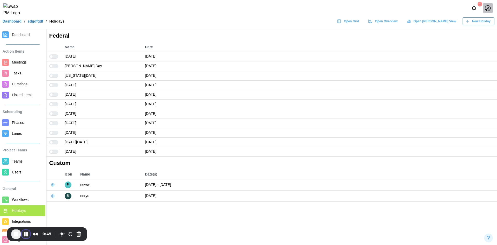
click at [25, 232] on button "Pause Recording" at bounding box center [26, 234] width 8 height 8
click at [43, 232] on span "Play Recording" at bounding box center [40, 234] width 6 height 6
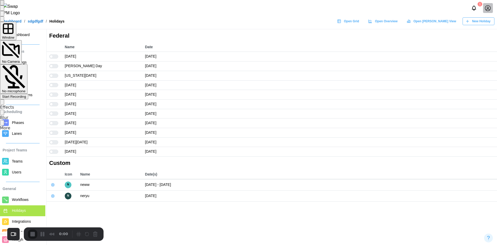
click at [26, 95] on div "Start Recording" at bounding box center [14, 97] width 24 height 4
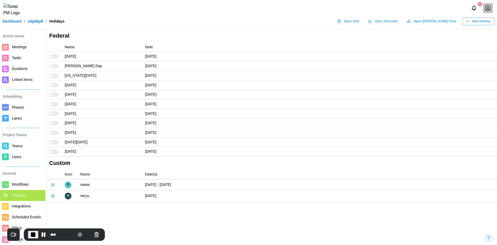
scroll to position [23, 0]
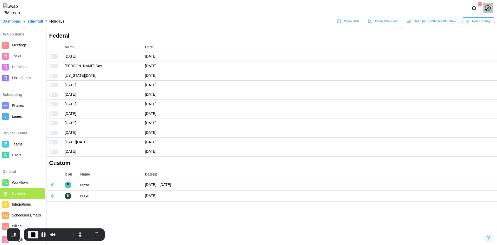
click at [18, 213] on span "Scheduled Emails" at bounding box center [26, 215] width 29 height 4
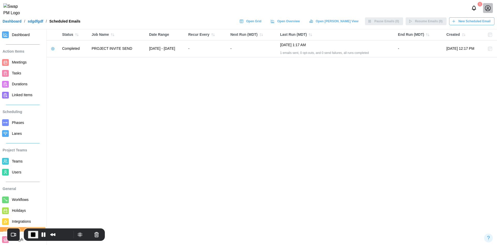
click at [26, 208] on span "Holidays" at bounding box center [27, 210] width 31 height 6
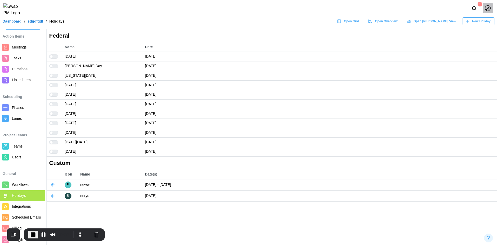
scroll to position [23, 0]
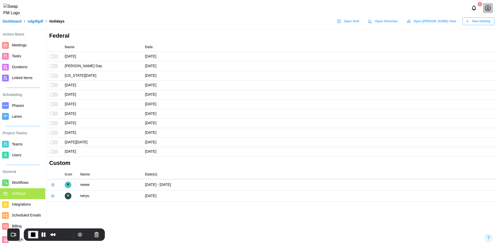
click at [20, 213] on span "Scheduled Emails" at bounding box center [26, 215] width 29 height 4
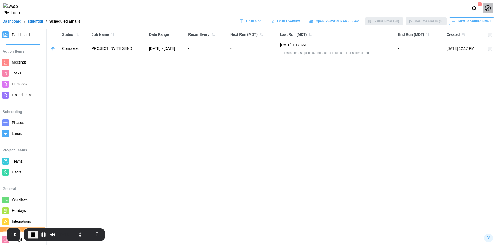
click at [481, 24] on span "New Scheduled Email" at bounding box center [475, 21] width 32 height 7
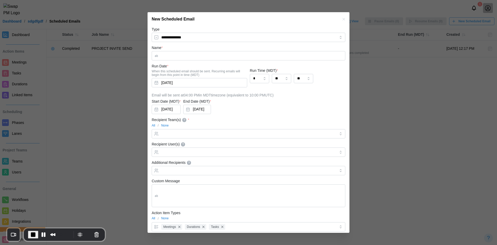
click at [174, 53] on input "Name *" at bounding box center [249, 55] width 194 height 9
type input "*********"
click at [210, 85] on button "[DATE]" at bounding box center [200, 82] width 96 height 9
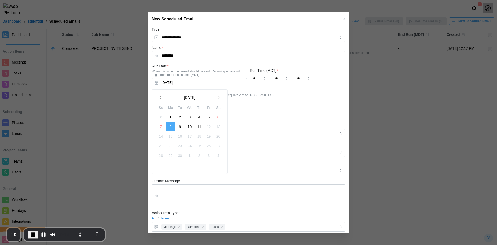
click at [175, 116] on button "1" at bounding box center [170, 116] width 9 height 9
type input "**"
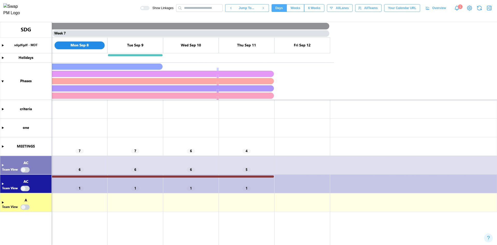
scroll to position [0, 1507]
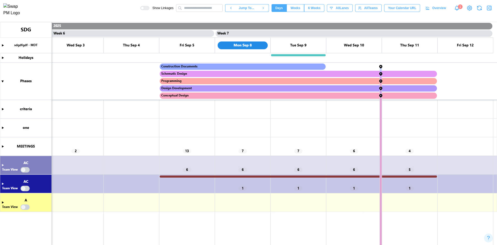
click at [487, 9] on icon "button" at bounding box center [489, 8] width 6 height 6
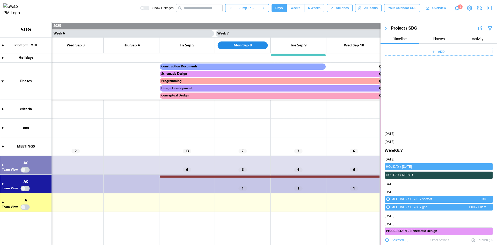
scroll to position [259, 0]
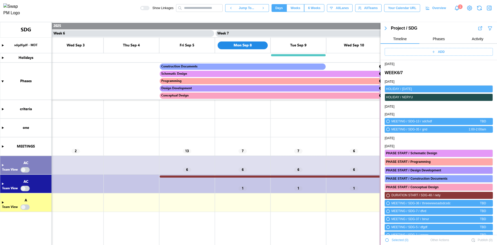
click at [483, 96] on div "NERYU" at bounding box center [447, 97] width 90 height 5
click at [403, 47] on div "ADD" at bounding box center [439, 52] width 117 height 16
click at [403, 54] on div "ADD" at bounding box center [438, 51] width 102 height 7
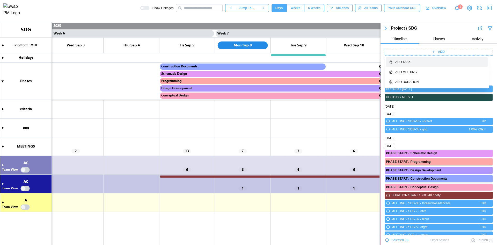
click at [404, 63] on div "Add Task" at bounding box center [439, 62] width 89 height 5
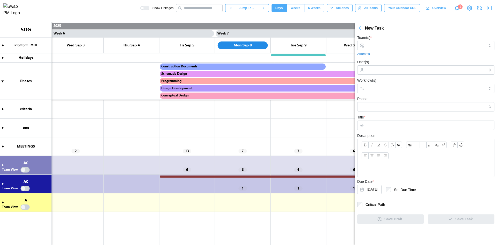
scroll to position [0, 0]
click at [395, 47] on input "Team(s) *" at bounding box center [426, 46] width 118 height 4
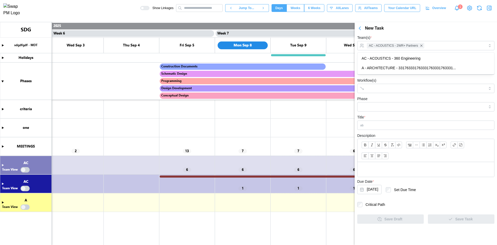
click at [400, 37] on div "Team(s) * AC - ACOUSTICS - 2WR+ Partners All Teams" at bounding box center [425, 45] width 137 height 22
click at [385, 70] on input "User(s)" at bounding box center [426, 70] width 118 height 4
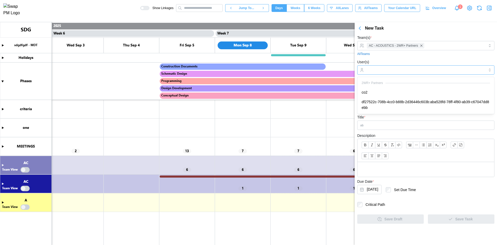
click at [381, 85] on div "2WR+ Partners" at bounding box center [426, 83] width 128 height 5
click at [402, 60] on div "User(s) co2" at bounding box center [425, 67] width 137 height 16
click at [387, 87] on input "Workflow(s)" at bounding box center [421, 88] width 109 height 4
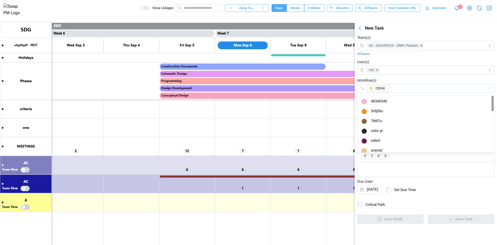
click at [396, 83] on div "Workflow(s) 23534t" at bounding box center [425, 85] width 137 height 16
click at [387, 109] on input "Phase" at bounding box center [425, 106] width 137 height 9
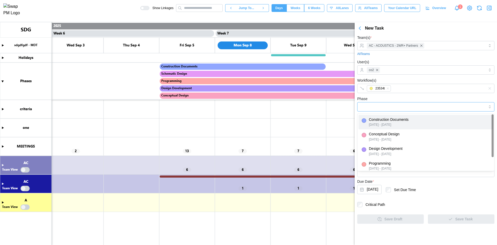
type input "**********"
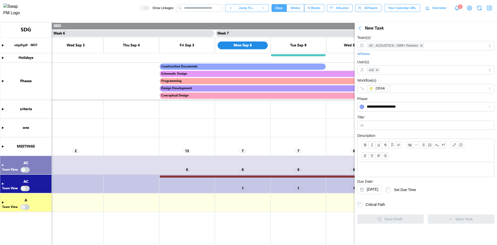
click at [382, 131] on form "**********" at bounding box center [425, 128] width 137 height 189
click at [386, 127] on input "Title *" at bounding box center [425, 124] width 137 height 9
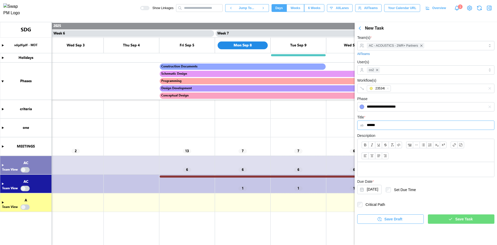
type input "******"
click at [366, 167] on p at bounding box center [426, 169] width 128 height 6
click at [371, 186] on button "[DATE]" at bounding box center [369, 189] width 24 height 9
click at [379, 124] on button "1" at bounding box center [376, 125] width 9 height 9
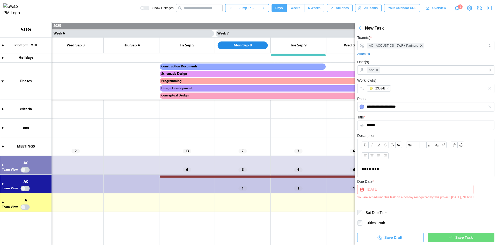
click at [451, 239] on icon "button" at bounding box center [450, 237] width 5 height 5
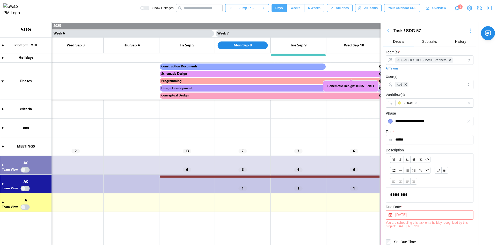
click at [4, 147] on canvas at bounding box center [248, 133] width 497 height 223
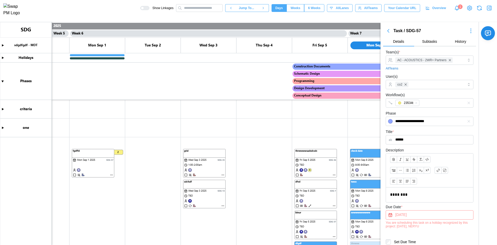
scroll to position [0, 1374]
click at [90, 163] on canvas at bounding box center [248, 133] width 497 height 223
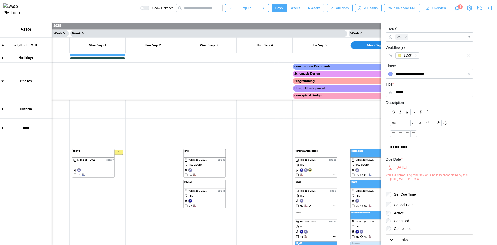
scroll to position [80, 0]
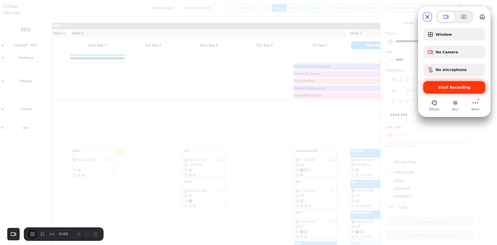
click at [435, 84] on div "Start Recording" at bounding box center [454, 87] width 62 height 12
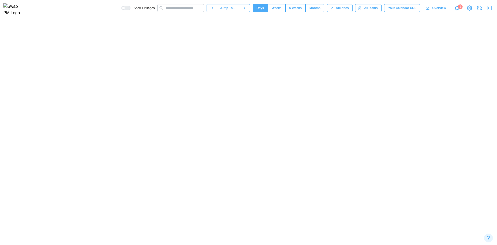
scroll to position [0, 1577]
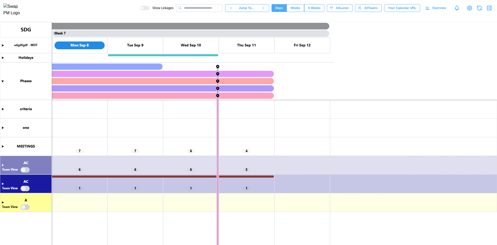
scroll to position [0, 1507]
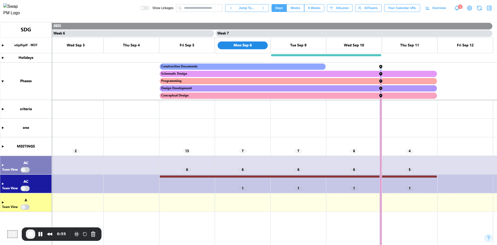
click at [4, 146] on canvas at bounding box center [248, 133] width 497 height 223
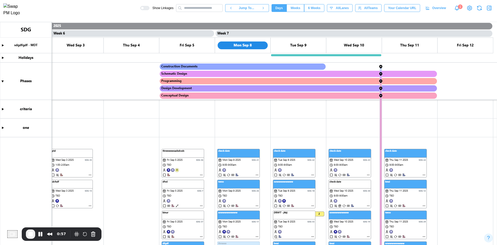
click at [200, 174] on canvas at bounding box center [248, 133] width 497 height 223
click at [201, 176] on canvas at bounding box center [248, 133] width 497 height 223
click at [202, 175] on canvas at bounding box center [248, 133] width 497 height 223
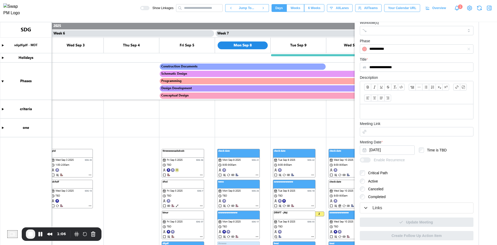
scroll to position [104, 0]
click at [388, 150] on button "[DATE]" at bounding box center [387, 149] width 55 height 9
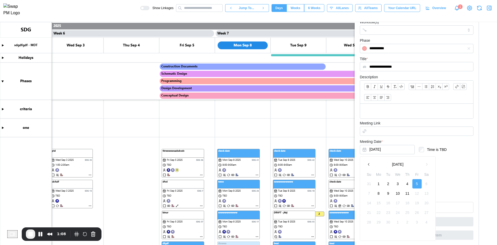
click at [401, 192] on button "10" at bounding box center [397, 193] width 9 height 9
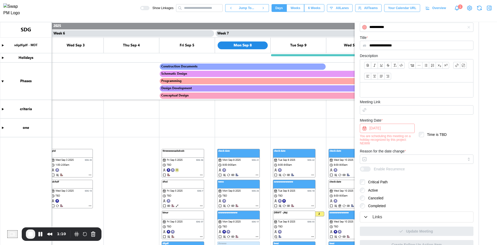
scroll to position [135, 0]
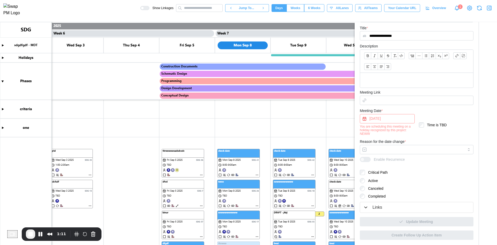
click at [389, 120] on button "[DATE]" at bounding box center [387, 118] width 55 height 9
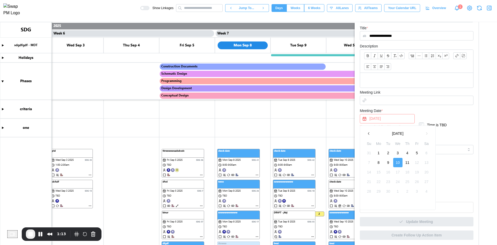
click at [377, 152] on button "1" at bounding box center [378, 152] width 9 height 9
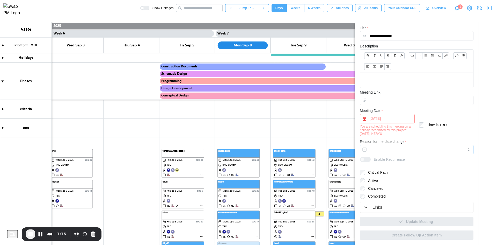
click at [413, 149] on input "Reason for the date change *" at bounding box center [417, 149] width 114 height 9
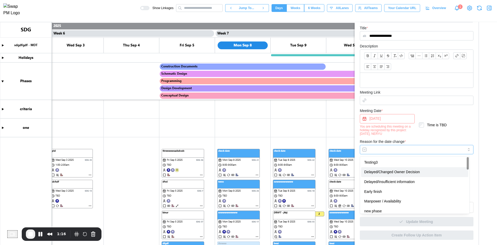
type input "**********"
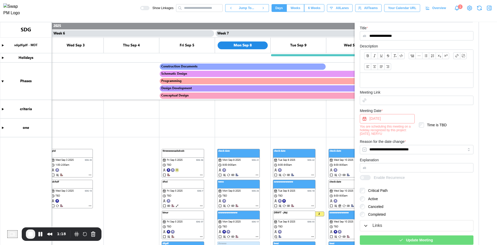
click at [394, 240] on div "Update Meeting" at bounding box center [415, 239] width 105 height 9
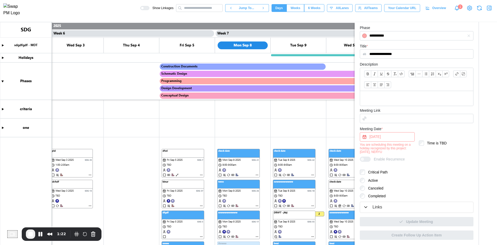
scroll to position [117, 0]
click at [28, 243] on canvas at bounding box center [248, 133] width 497 height 223
click at [30, 236] on span "End Recording" at bounding box center [30, 234] width 6 height 6
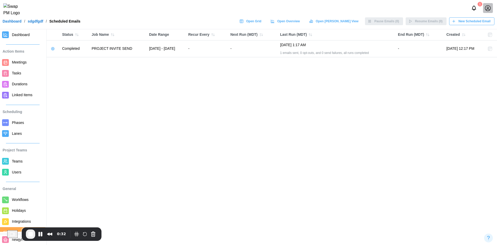
click at [466, 24] on span "New Scheduled Email" at bounding box center [475, 21] width 32 height 7
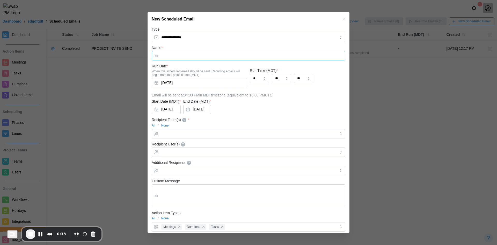
click at [173, 56] on input "Name *" at bounding box center [249, 55] width 194 height 9
type input "********"
click at [177, 80] on button "[DATE]" at bounding box center [200, 82] width 96 height 9
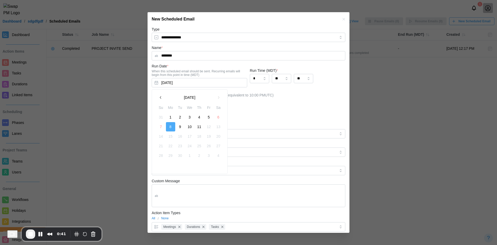
click at [173, 118] on button "1" at bounding box center [170, 116] width 9 height 9
type input "**"
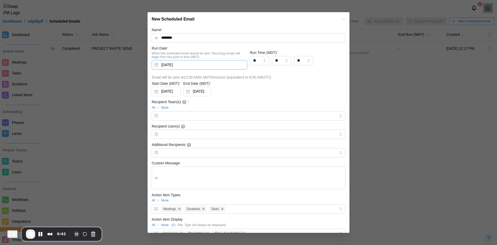
scroll to position [26, 0]
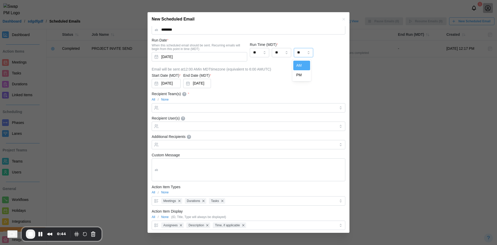
click at [303, 51] on input "**" at bounding box center [303, 52] width 19 height 9
click at [257, 56] on input "**" at bounding box center [259, 52] width 19 height 9
type input "*"
click at [301, 53] on input "**" at bounding box center [303, 52] width 19 height 9
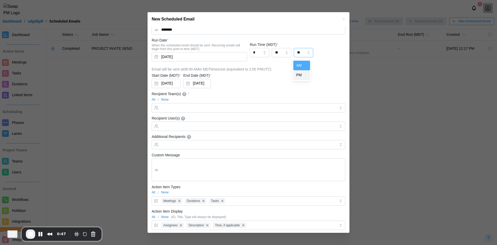
type input "**"
click at [190, 58] on button "[DATE]" at bounding box center [200, 56] width 96 height 9
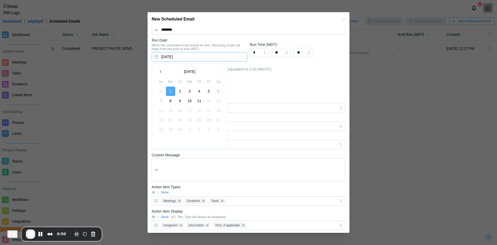
click at [262, 82] on div "Start Date (MDT) * [DATE] End Date (MDT) * [DATE]" at bounding box center [249, 81] width 194 height 18
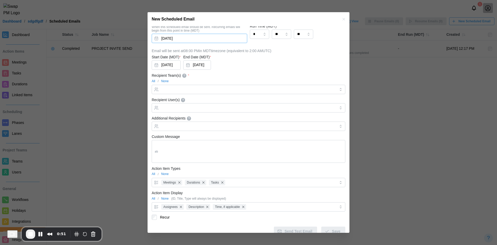
scroll to position [52, 0]
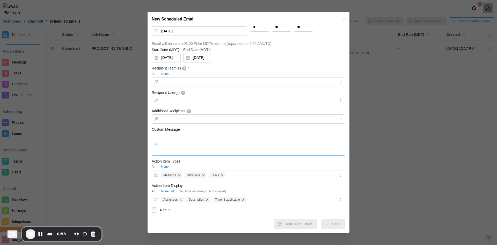
click at [180, 141] on textarea "Custom Message" at bounding box center [249, 144] width 194 height 23
type textarea "*"
type textarea "**"
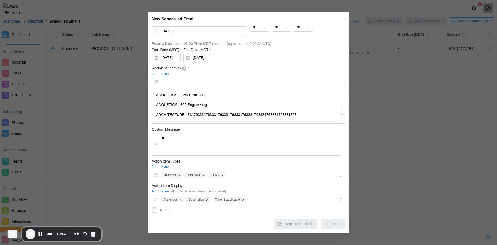
click at [208, 82] on input "Recipient Team(s) *" at bounding box center [248, 82] width 175 height 4
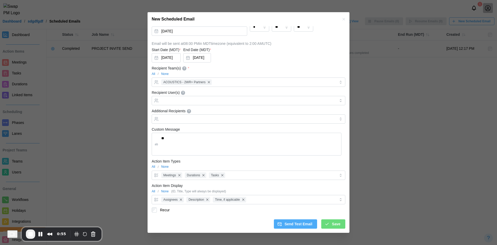
click at [214, 75] on div "All / None" at bounding box center [249, 73] width 194 height 5
click at [190, 103] on div at bounding box center [248, 100] width 176 height 9
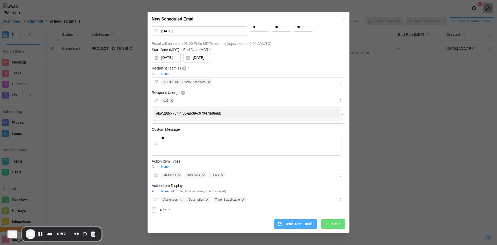
click at [201, 128] on div "Custom Message **" at bounding box center [249, 140] width 194 height 29
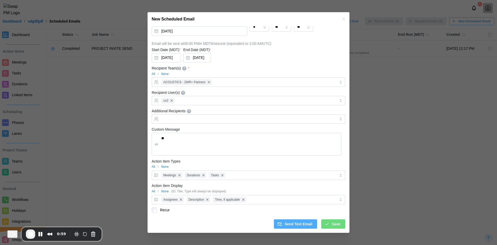
click at [326, 221] on div "Save" at bounding box center [333, 223] width 16 height 9
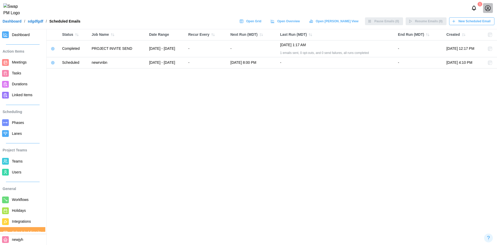
click at [51, 63] on icon "button" at bounding box center [53, 63] width 4 height 4
drag, startPoint x: 56, startPoint y: 73, endPoint x: 62, endPoint y: 89, distance: 17.3
click at [62, 89] on div "Manage Email Copy Email Pause Email" at bounding box center [68, 83] width 36 height 28
click at [71, 76] on button "Manage Email" at bounding box center [68, 73] width 36 height 9
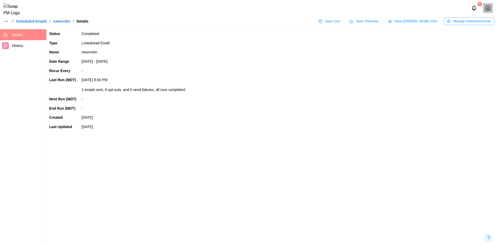
click at [462, 25] on span "Manage Scheduled Email" at bounding box center [471, 21] width 37 height 7
click at [465, 37] on div "Edit Scheduled Email" at bounding box center [474, 35] width 39 height 4
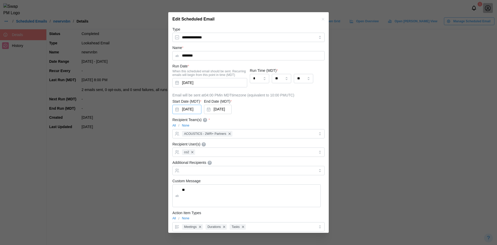
click at [193, 107] on button "[DATE]" at bounding box center [186, 109] width 29 height 9
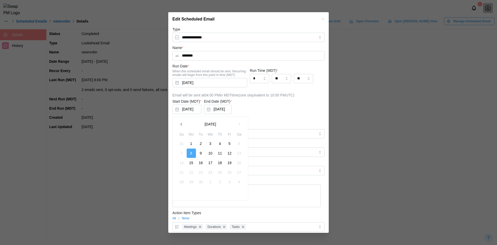
click at [193, 143] on button "1" at bounding box center [191, 143] width 9 height 9
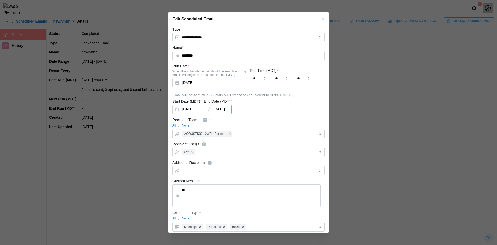
click at [221, 109] on button "[DATE]" at bounding box center [218, 109] width 28 height 9
click at [234, 142] on button "2" at bounding box center [234, 143] width 9 height 9
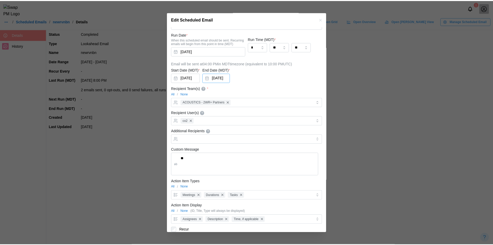
scroll to position [52, 0]
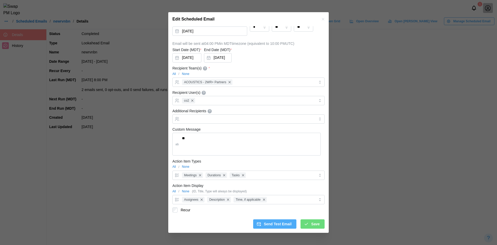
click at [307, 225] on div "Save" at bounding box center [312, 223] width 16 height 9
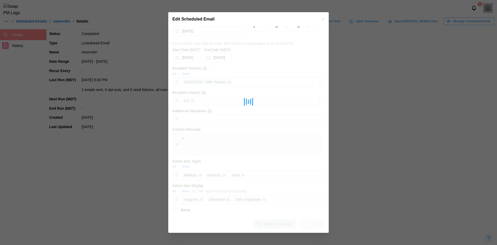
type textarea "*"
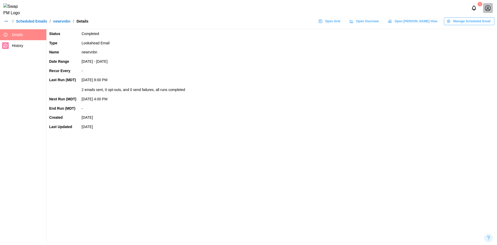
click at [32, 23] on link "Scheduled Emails" at bounding box center [31, 21] width 31 height 4
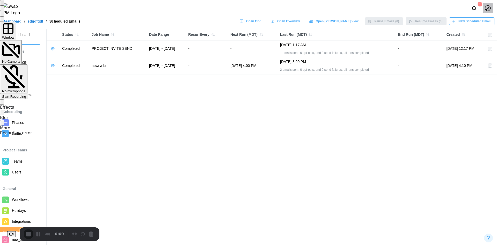
click at [26, 95] on div "Start Recording" at bounding box center [14, 97] width 24 height 4
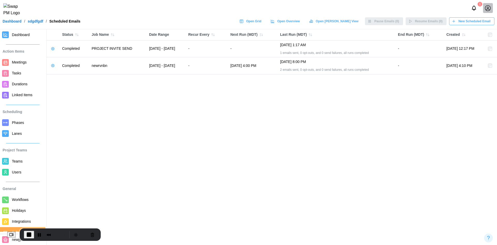
click at [24, 200] on span "Workflows" at bounding box center [20, 199] width 17 height 4
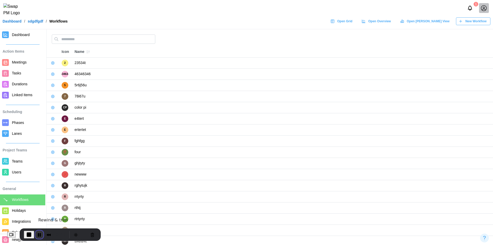
click at [42, 231] on button "Pause Recording" at bounding box center [39, 234] width 8 height 8
click at [23, 211] on span "Holidays" at bounding box center [19, 210] width 14 height 4
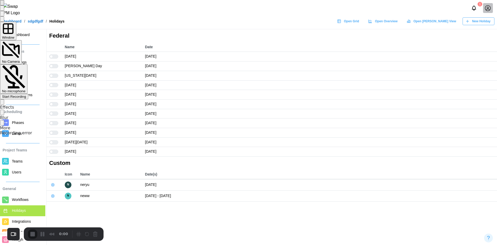
click at [26, 95] on span "Start Recording" at bounding box center [14, 97] width 24 height 4
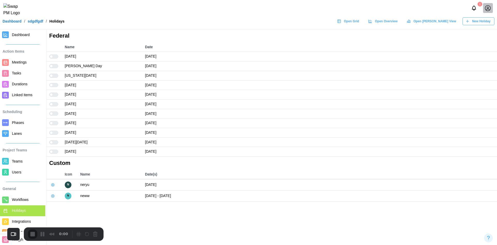
click at [473, 25] on span "New Holiday" at bounding box center [481, 21] width 18 height 7
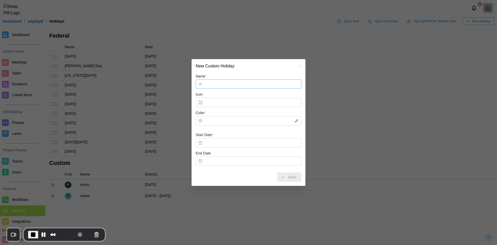
click at [215, 84] on input "Name *" at bounding box center [249, 83] width 106 height 9
type input "*****"
click at [218, 122] on input "Color *" at bounding box center [249, 120] width 106 height 9
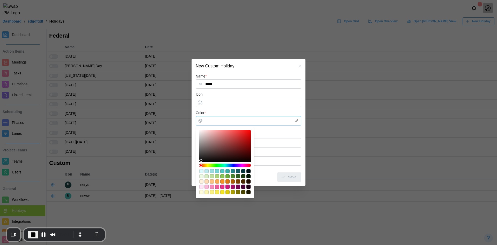
type input "*******"
click at [211, 132] on div at bounding box center [225, 146] width 48 height 28
click at [256, 149] on form "Name * ***** Icon Color * ******* Start Date * End Date Save" at bounding box center [249, 127] width 106 height 109
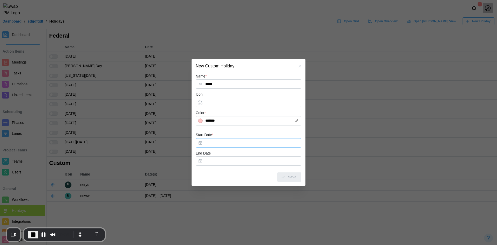
click at [264, 139] on button "Start Date *" at bounding box center [249, 142] width 106 height 9
click at [235, 150] on div "[DATE] Su Mo Tu We Th Fr Sa 31 1 2 3 4 5 6 7 8 9 10 11 12 13 14 15 16 17 18 19 …" at bounding box center [234, 191] width 76 height 84
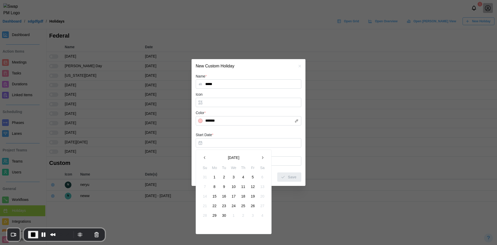
drag, startPoint x: 234, startPoint y: 166, endPoint x: 234, endPoint y: 179, distance: 12.9
click at [234, 166] on th "We" at bounding box center [234, 169] width 10 height 8
click at [234, 179] on button "3" at bounding box center [233, 176] width 9 height 9
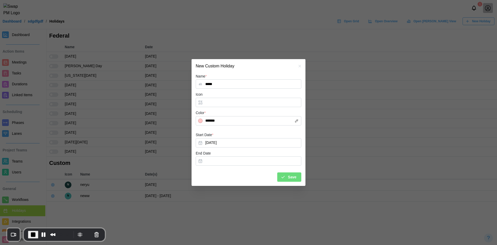
click at [295, 180] on span "Save" at bounding box center [292, 176] width 9 height 9
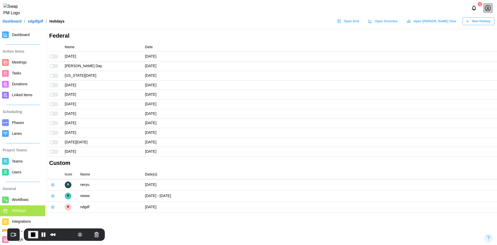
click at [470, 29] on header "1 Dashboard / sdgdfgdf / Holidays Open Grid Open Overview Open [PERSON_NAME] Vi…" at bounding box center [248, 14] width 497 height 29
click at [473, 24] on span "New Holiday" at bounding box center [481, 21] width 18 height 7
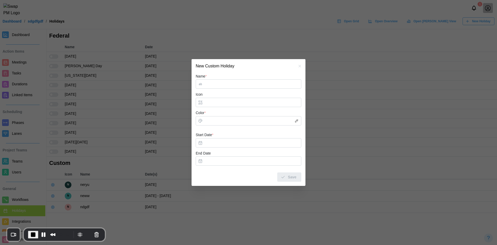
click at [214, 88] on input "Name *" at bounding box center [249, 83] width 106 height 9
type input "******"
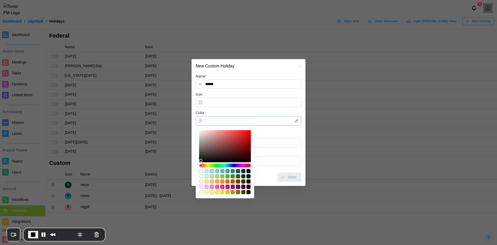
click at [211, 118] on input "Color *" at bounding box center [249, 120] width 106 height 9
click at [223, 188] on div "#ea3089" at bounding box center [222, 186] width 4 height 4
click at [251, 141] on div at bounding box center [225, 162] width 59 height 71
type input "*******"
click at [242, 146] on div at bounding box center [225, 146] width 48 height 28
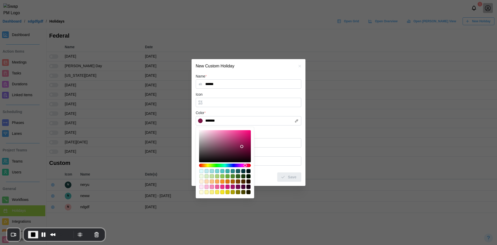
click at [267, 131] on form "Name * ****** Icon Color * ******* Start Date * End Date Save" at bounding box center [249, 127] width 106 height 109
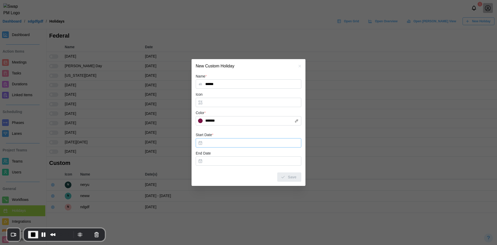
click at [254, 144] on button "Start Date *" at bounding box center [249, 142] width 106 height 9
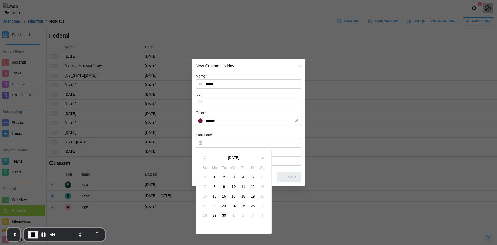
click at [221, 191] on button "9" at bounding box center [224, 186] width 9 height 9
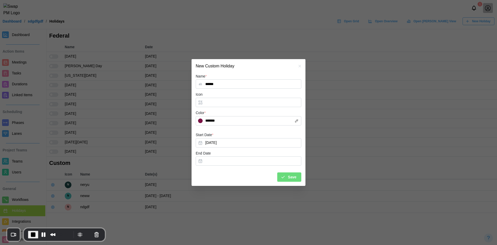
click at [291, 179] on span "Save" at bounding box center [292, 176] width 9 height 9
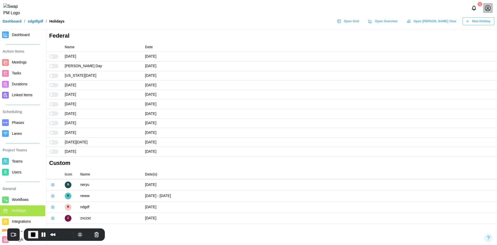
click at [484, 24] on span "New Holiday" at bounding box center [481, 21] width 18 height 7
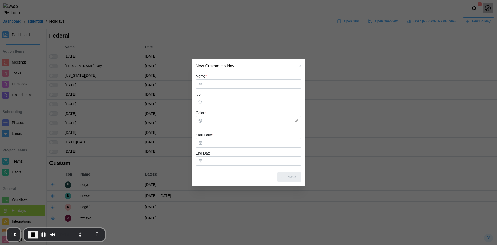
click at [254, 82] on input "Name *" at bounding box center [249, 83] width 106 height 9
type input "****"
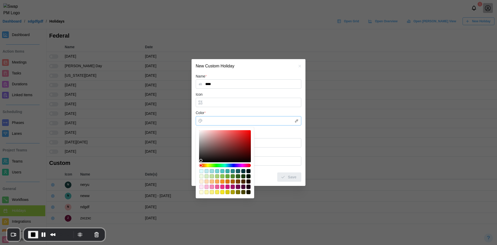
click at [217, 120] on input "Color *" at bounding box center [249, 120] width 106 height 9
click at [208, 179] on div at bounding box center [225, 181] width 52 height 26
click at [206, 180] on div "#fed9b2" at bounding box center [207, 181] width 4 height 4
type input "*******"
click at [248, 142] on div at bounding box center [225, 146] width 48 height 28
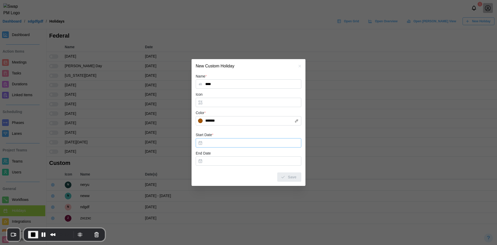
click at [278, 139] on button "Start Date *" at bounding box center [249, 142] width 106 height 9
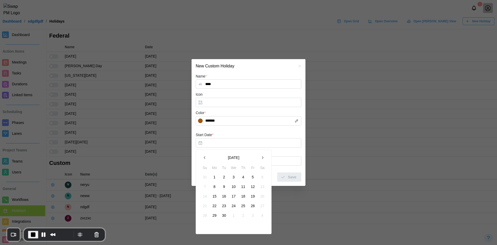
click at [229, 201] on td "24" at bounding box center [234, 206] width 10 height 10
click at [240, 193] on button "18" at bounding box center [243, 195] width 9 height 9
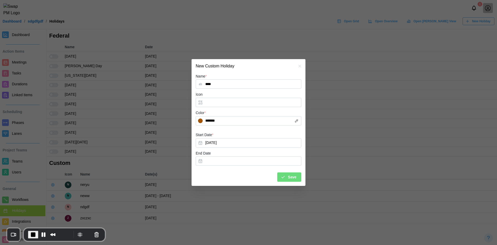
click at [284, 180] on div "Save" at bounding box center [289, 176] width 16 height 9
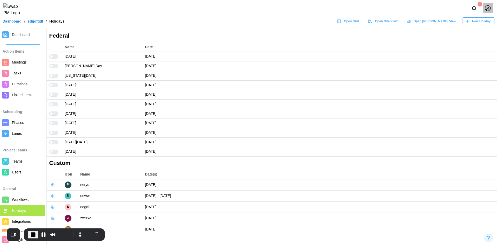
click at [475, 25] on span "New Holiday" at bounding box center [481, 21] width 18 height 7
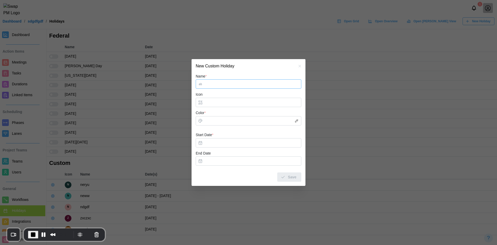
click at [244, 81] on input "Name *" at bounding box center [249, 83] width 106 height 9
type input "*********"
click at [214, 119] on input "Color *" at bounding box center [249, 120] width 106 height 9
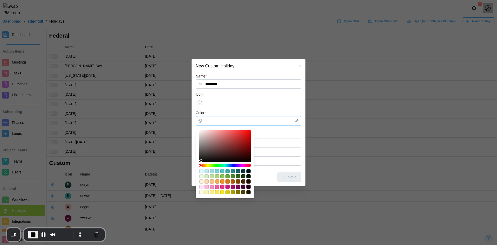
click at [205, 179] on div at bounding box center [225, 181] width 52 height 26
click at [206, 175] on div "#d6edc3" at bounding box center [207, 176] width 4 height 4
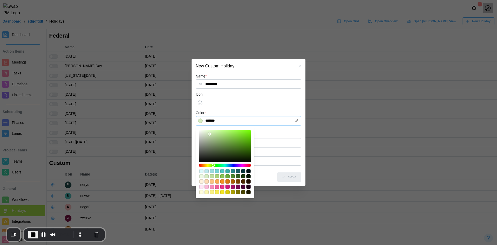
type input "*******"
click at [243, 145] on div at bounding box center [225, 146] width 48 height 28
click at [285, 137] on div "Start Date *" at bounding box center [249, 140] width 106 height 16
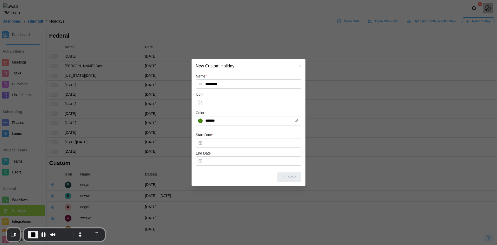
click at [274, 150] on div "End Date" at bounding box center [249, 158] width 106 height 16
click at [272, 144] on button "Start Date *" at bounding box center [249, 142] width 106 height 9
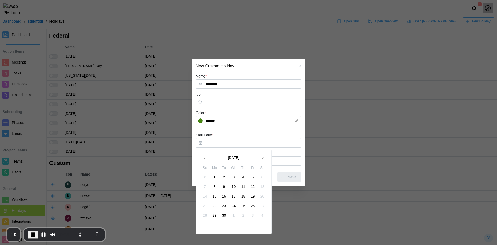
click at [230, 207] on button "24" at bounding box center [233, 205] width 9 height 9
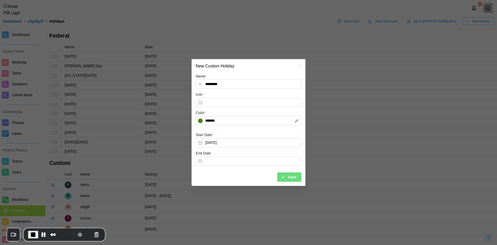
click at [289, 176] on span "Save" at bounding box center [292, 176] width 9 height 9
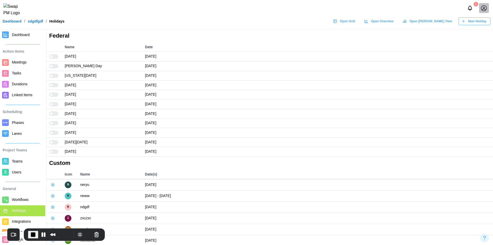
click at [480, 25] on span "New Holiday" at bounding box center [477, 21] width 18 height 7
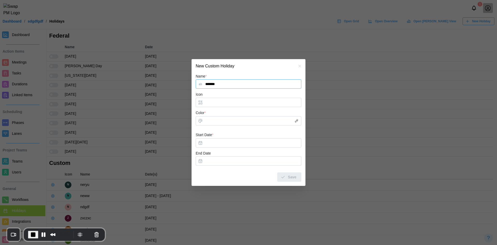
type input "*******"
click at [221, 126] on form "Name * ******* Icon Color * Start Date * End Date Save" at bounding box center [249, 127] width 106 height 109
click at [217, 121] on input "Color *" at bounding box center [249, 120] width 106 height 9
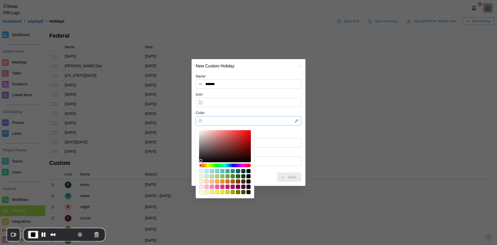
click at [216, 180] on div "#f8a954" at bounding box center [217, 181] width 4 height 4
click at [244, 139] on div at bounding box center [225, 146] width 48 height 28
type input "*******"
click at [237, 151] on div at bounding box center [225, 146] width 48 height 28
click at [291, 138] on button "Start Date *" at bounding box center [249, 142] width 106 height 9
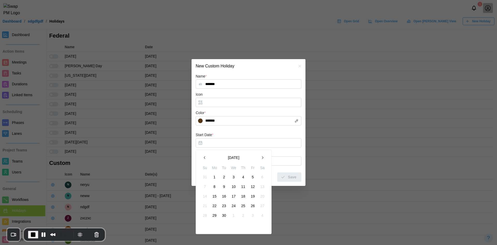
click at [225, 213] on button "30" at bounding box center [224, 215] width 9 height 9
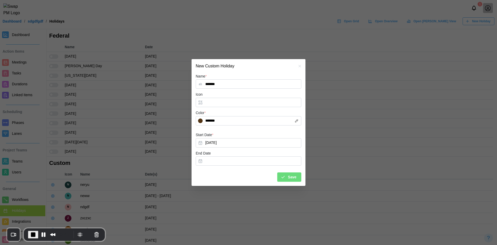
click at [288, 176] on div "Save" at bounding box center [289, 176] width 16 height 9
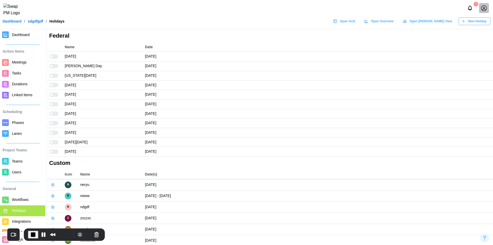
scroll to position [12, 0]
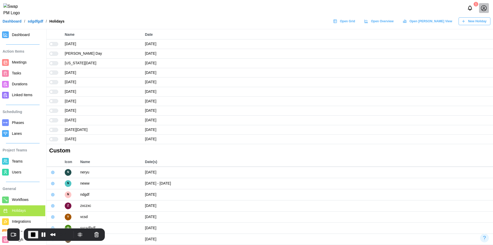
click at [50, 182] on button "button" at bounding box center [52, 183] width 7 height 7
click at [53, 198] on button "Edit Custom Holiday" at bounding box center [74, 193] width 49 height 9
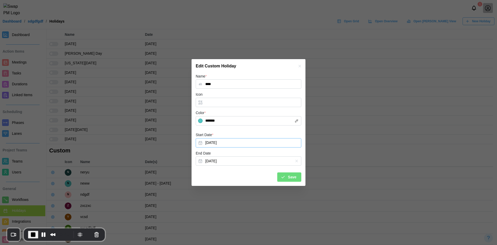
click at [243, 145] on button "[DATE]" at bounding box center [249, 142] width 106 height 9
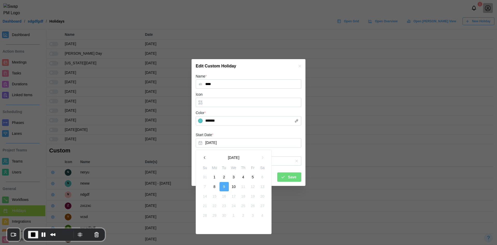
click at [215, 186] on button "8" at bounding box center [214, 186] width 9 height 9
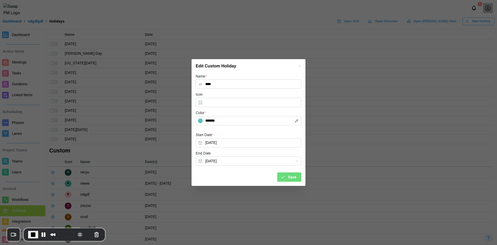
click at [284, 177] on icon "submit" at bounding box center [283, 177] width 3 height 2
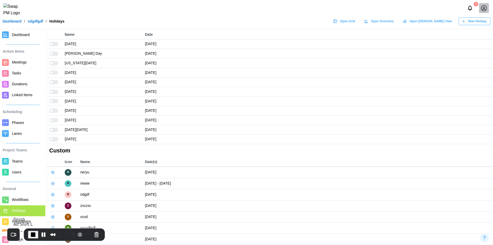
click at [34, 233] on span "End Recording" at bounding box center [33, 234] width 6 height 6
